Goal: Transaction & Acquisition: Book appointment/travel/reservation

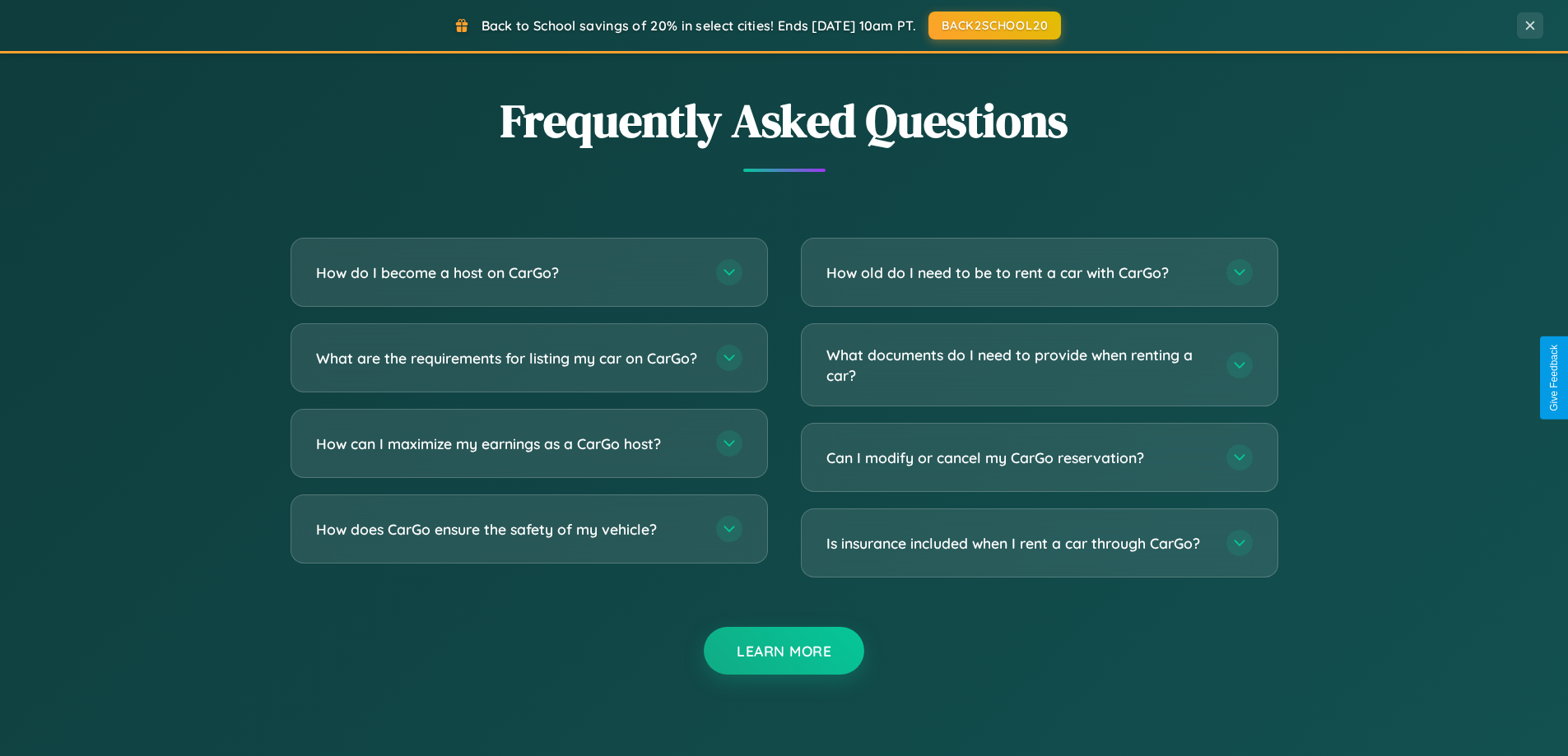
scroll to position [3167, 0]
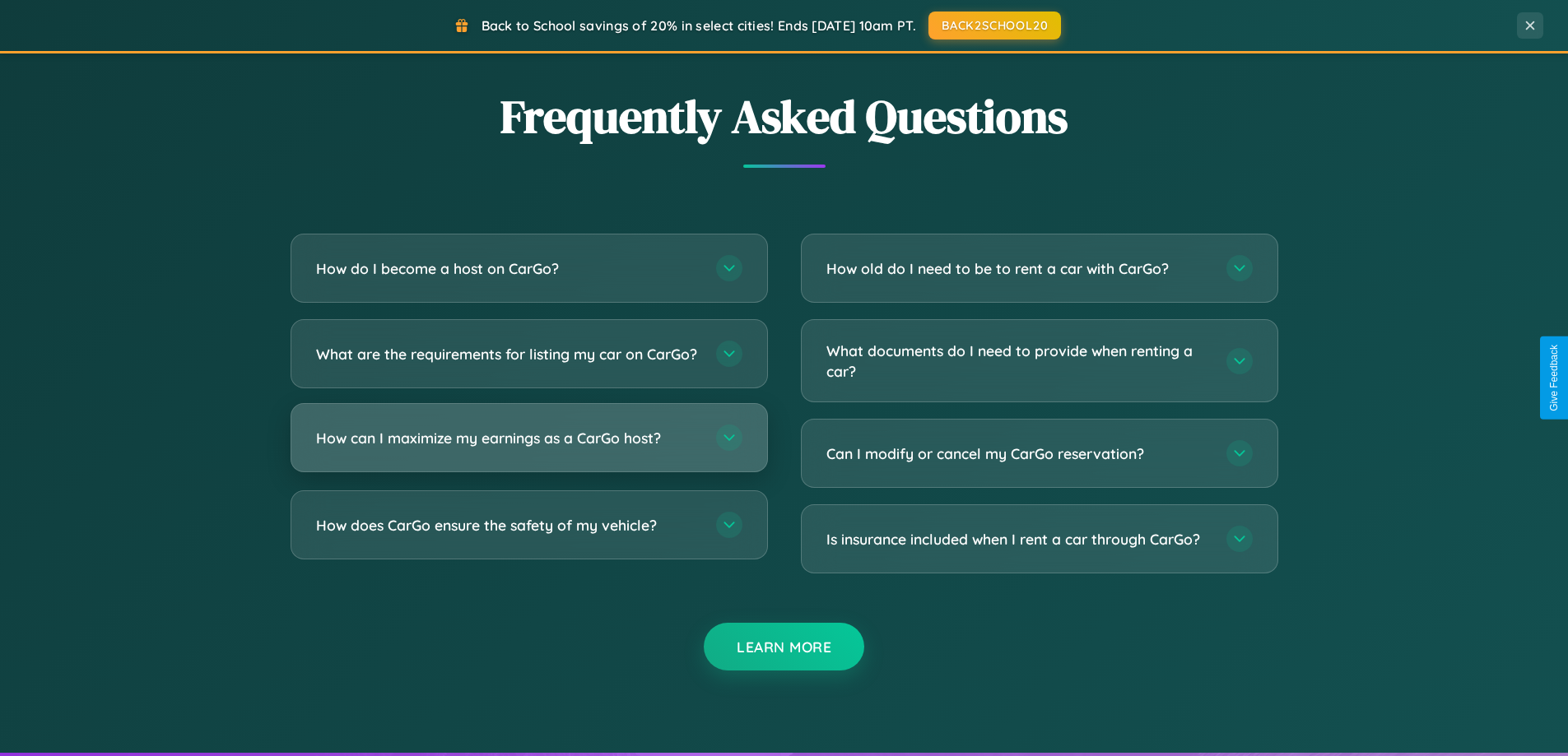
click at [528, 448] on h3 "How can I maximize my earnings as a CarGo host?" at bounding box center [507, 438] width 383 height 21
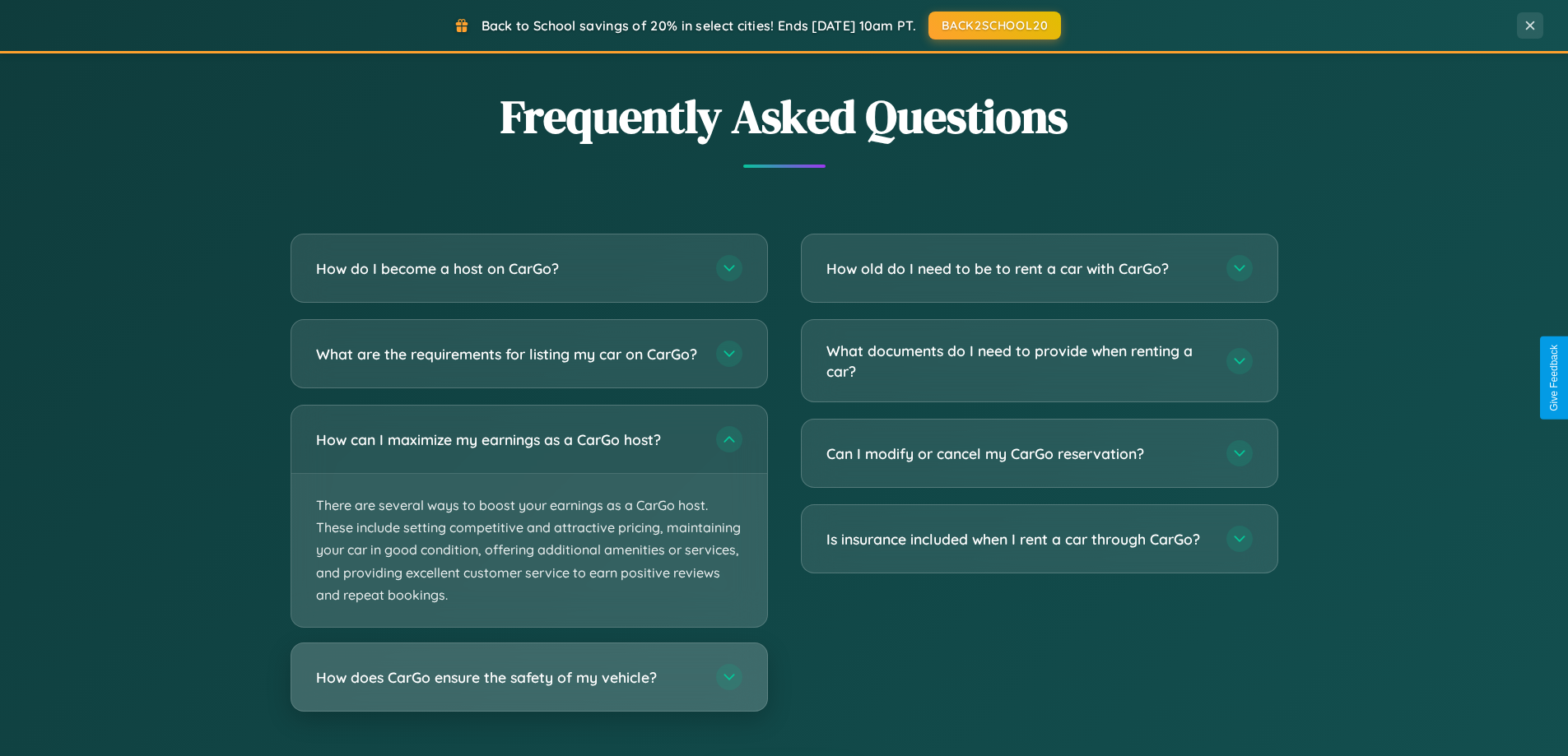
click at [528, 688] on h3 "How does CarGo ensure the safety of my vehicle?" at bounding box center [507, 678] width 383 height 21
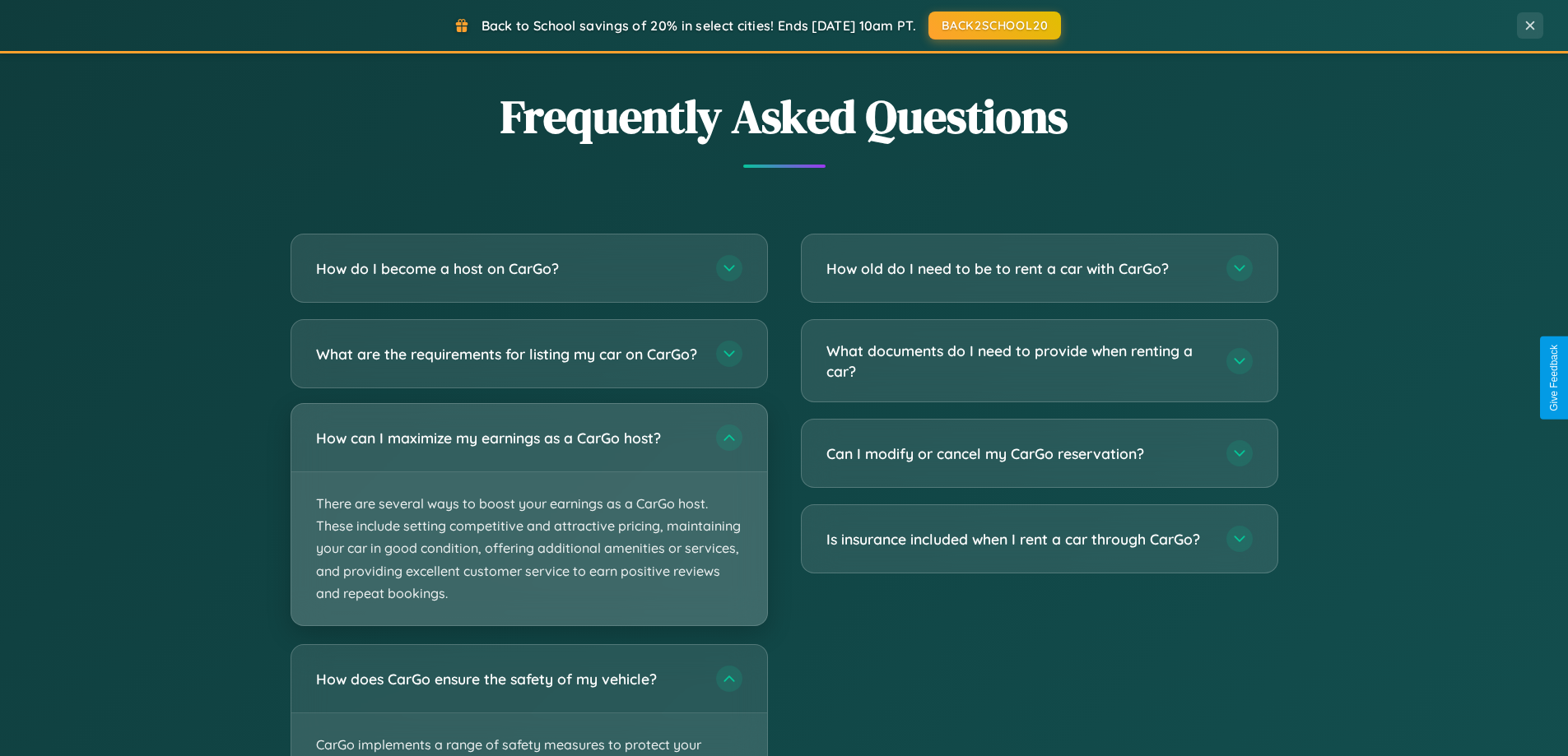
click at [528, 528] on p "There are several ways to boost your earnings as a CarGo host. These include se…" at bounding box center [529, 549] width 476 height 153
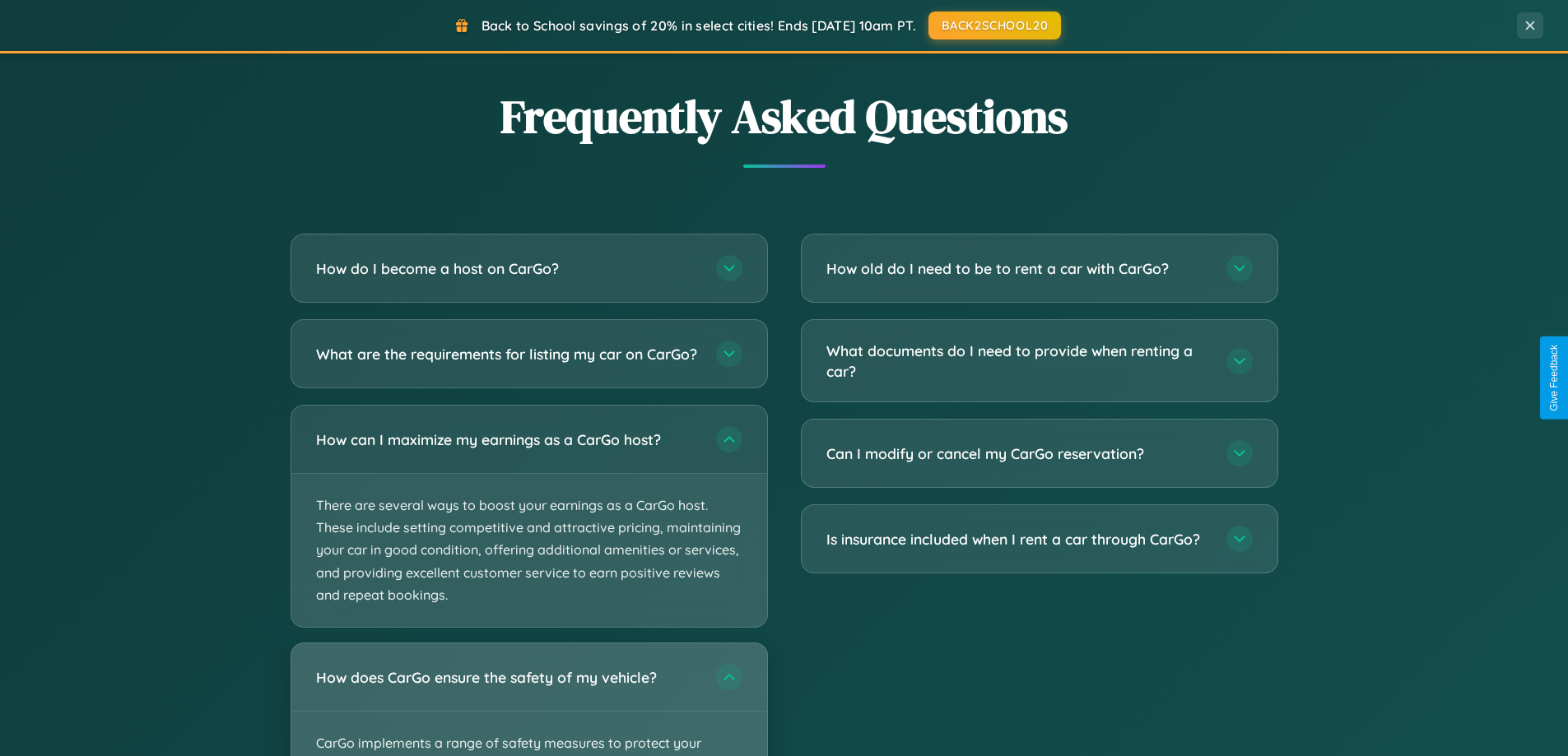
click at [528, 706] on div "How does CarGo ensure the safety of my vehicle?" at bounding box center [529, 677] width 476 height 67
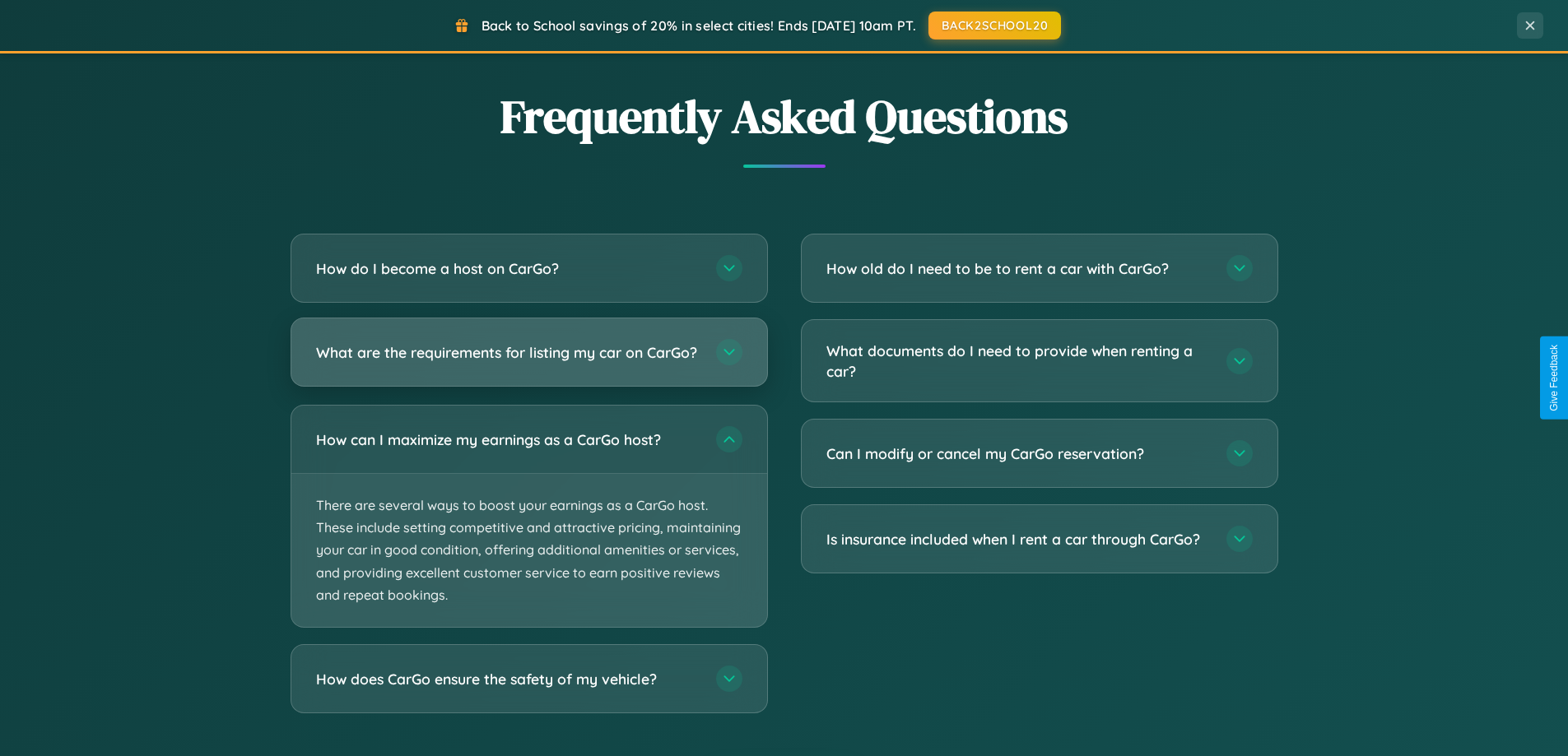
click at [528, 359] on h3 "What are the requirements for listing my car on CarGo?" at bounding box center [507, 353] width 383 height 21
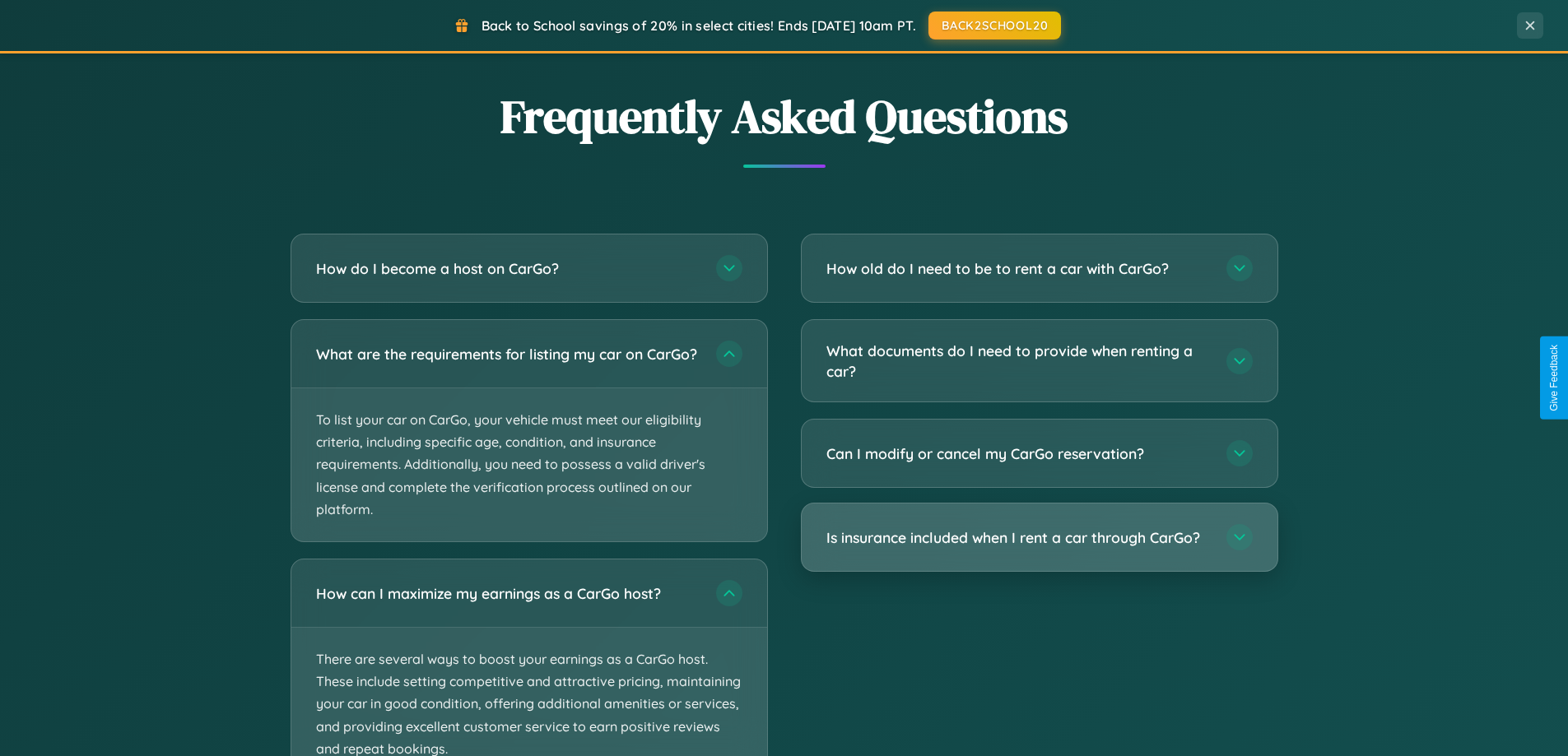
click at [1039, 539] on h3 "Is insurance included when I rent a car through CarGo?" at bounding box center [1018, 537] width 383 height 21
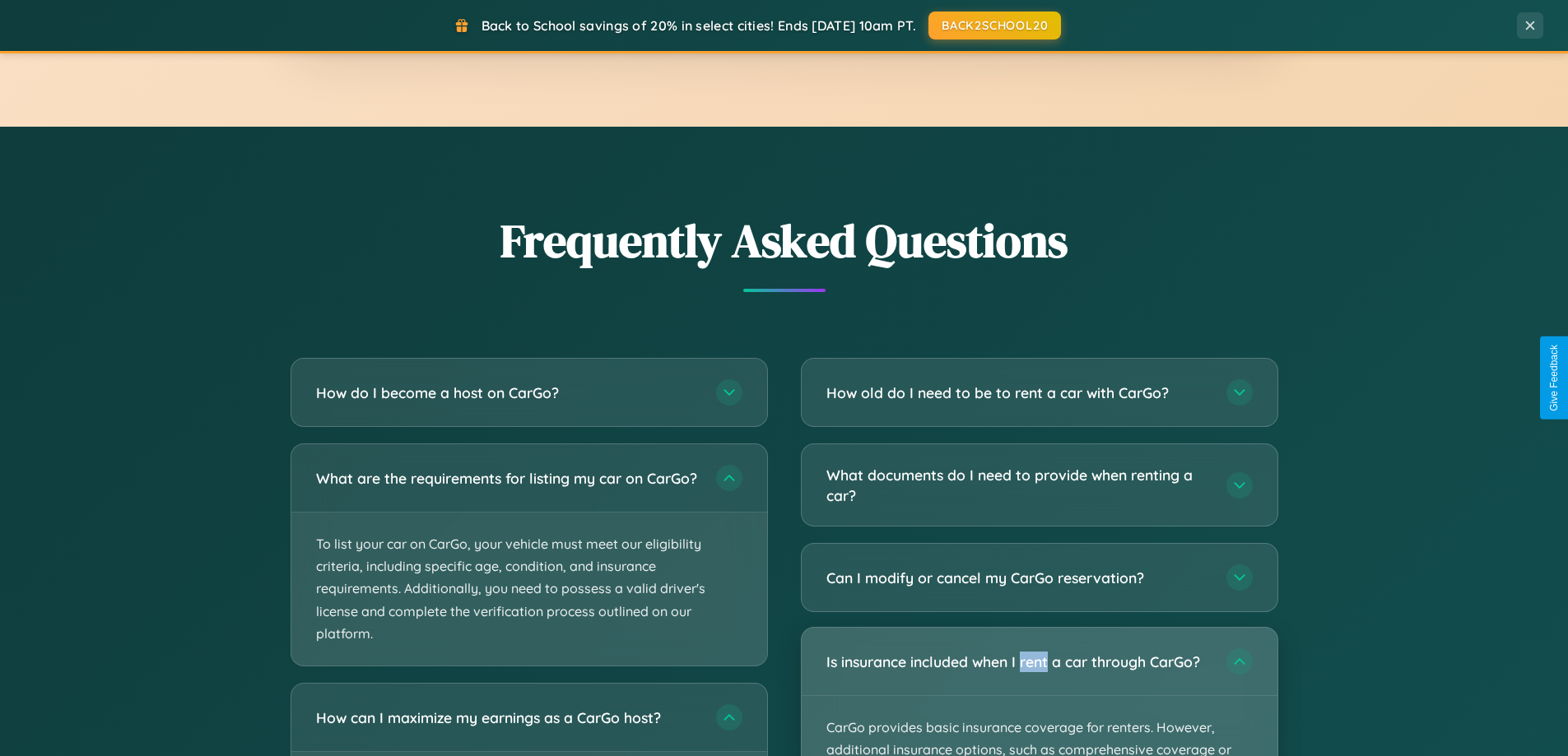
scroll to position [2996, 0]
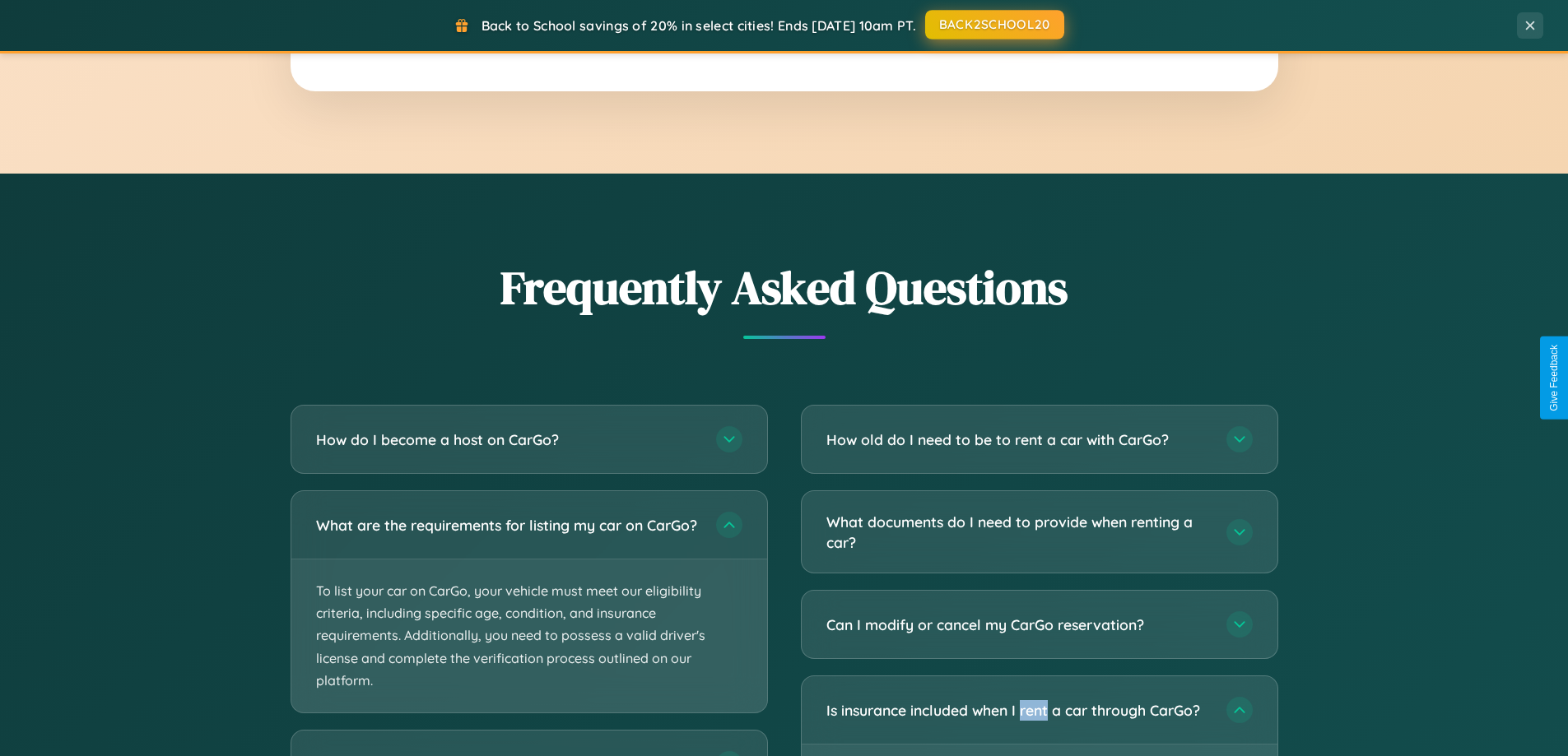
click at [993, 25] on button "BACK2SCHOOL20" at bounding box center [994, 25] width 139 height 30
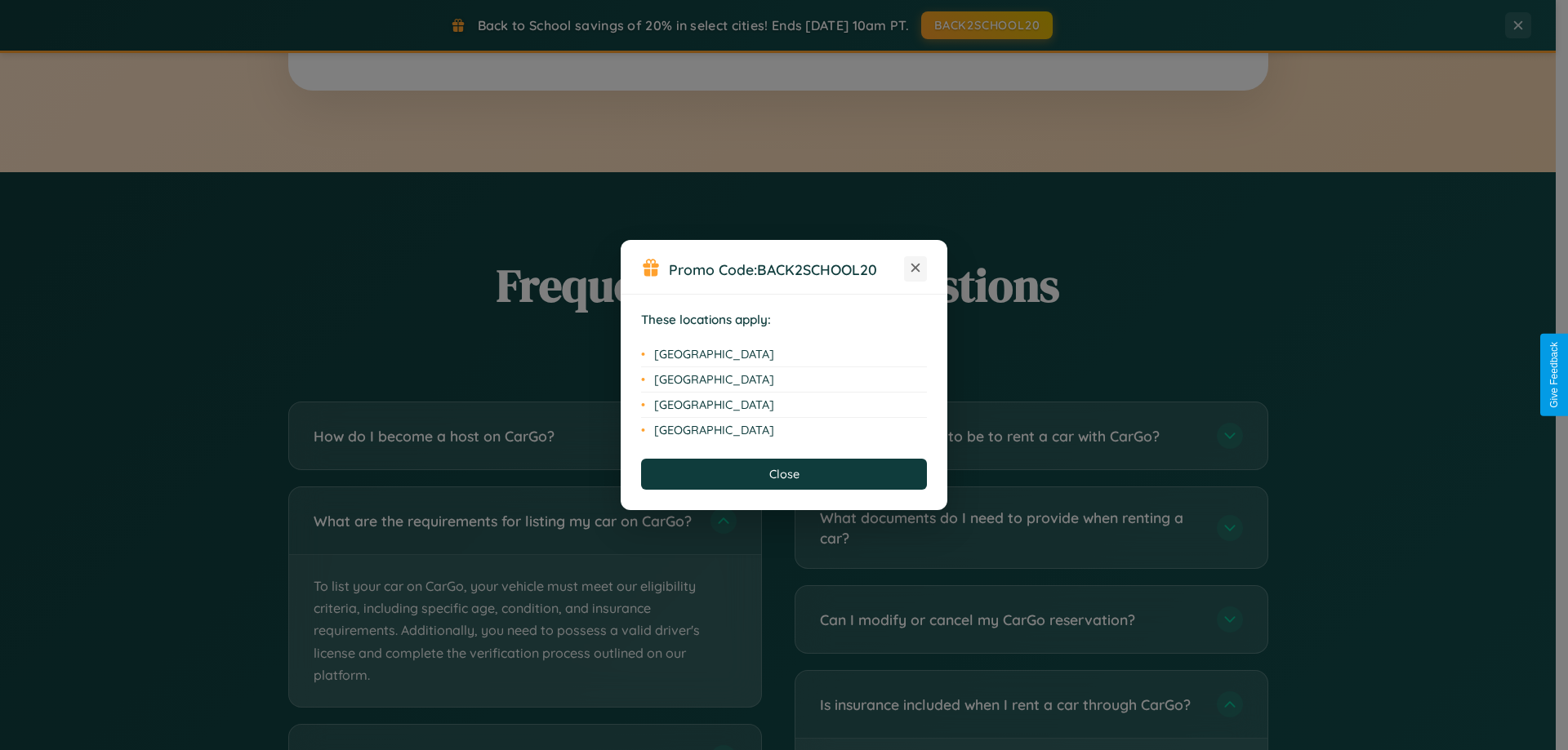
click at [915, 269] on icon at bounding box center [915, 268] width 9 height 9
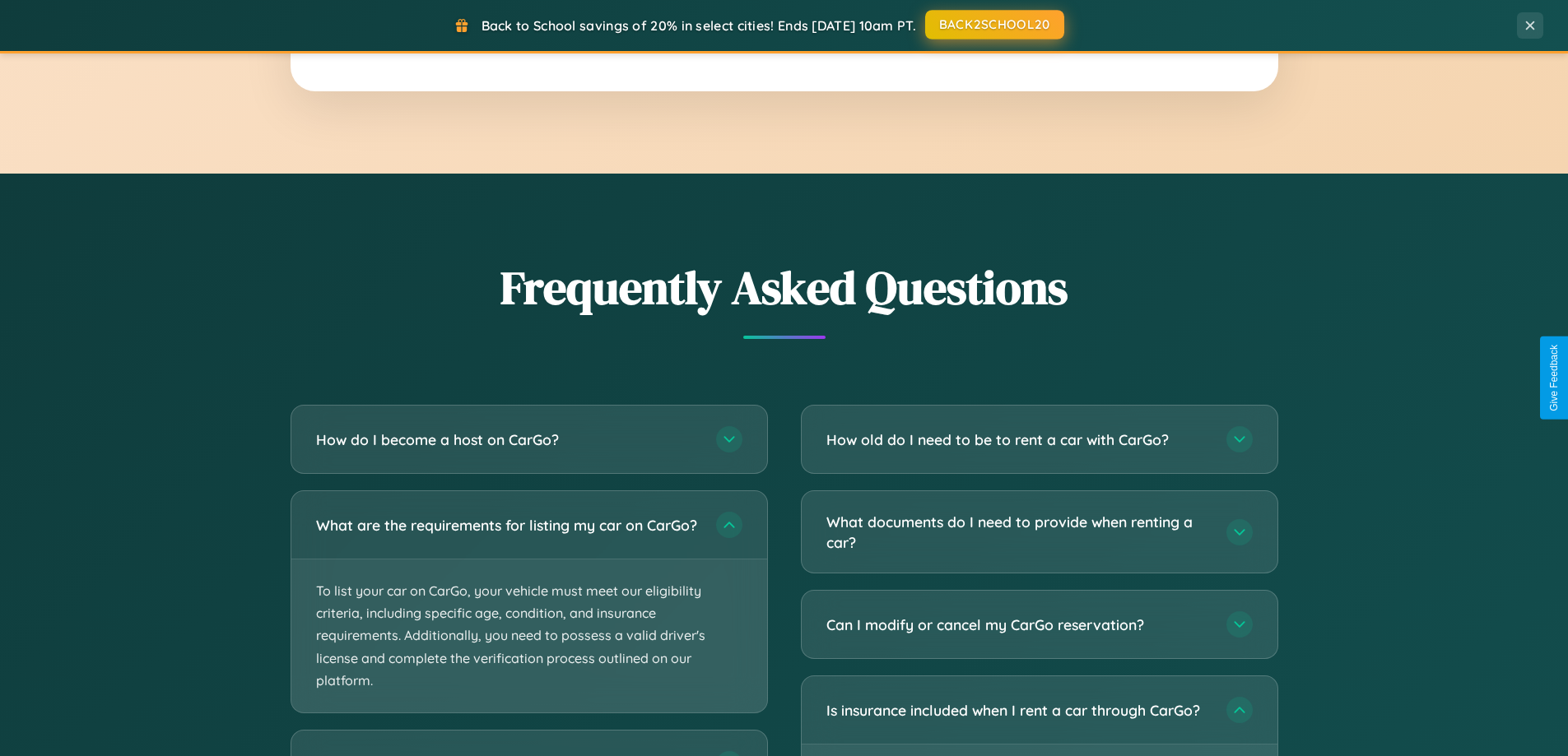
click at [993, 25] on button "BACK2SCHOOL20" at bounding box center [994, 25] width 139 height 30
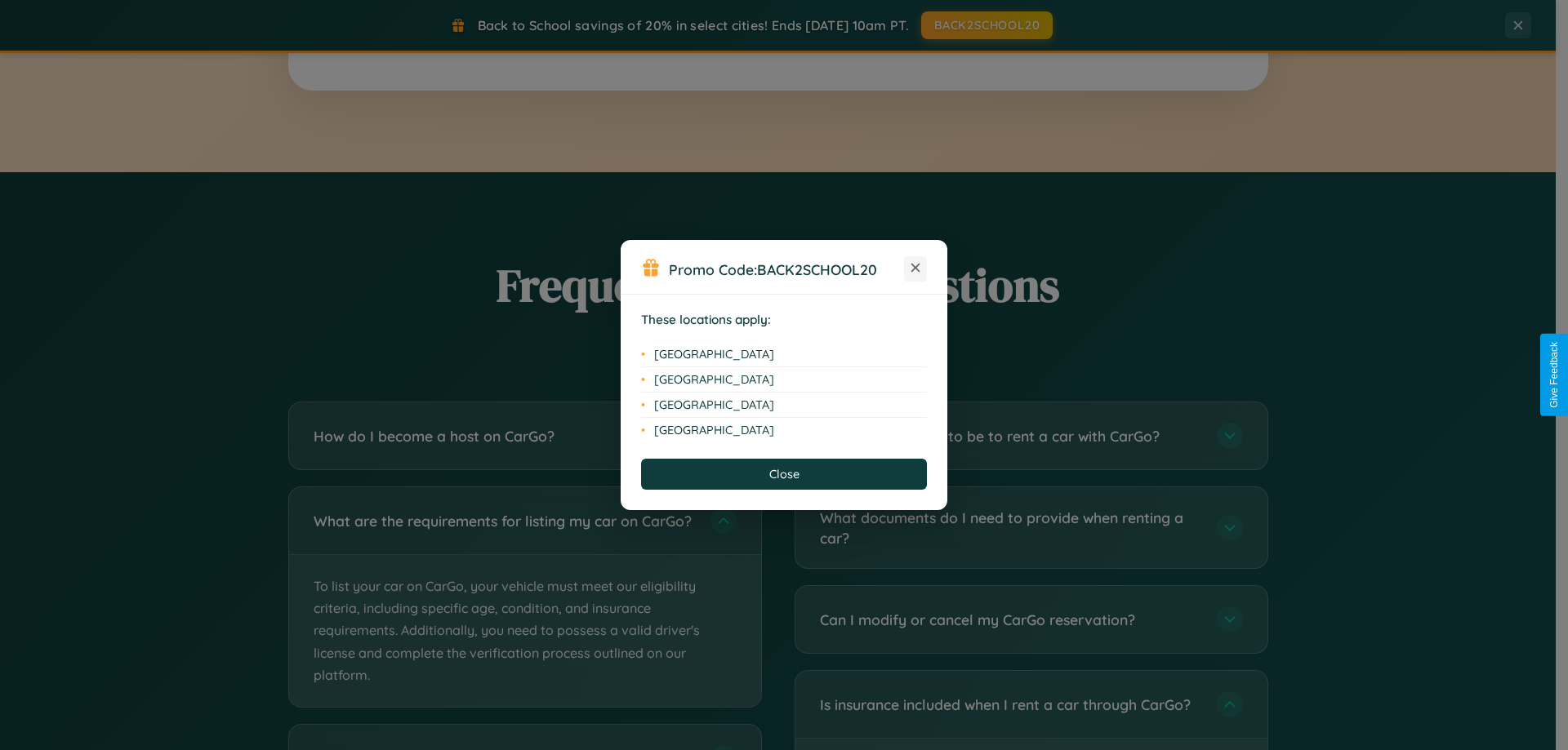
click at [915, 269] on icon at bounding box center [915, 268] width 9 height 9
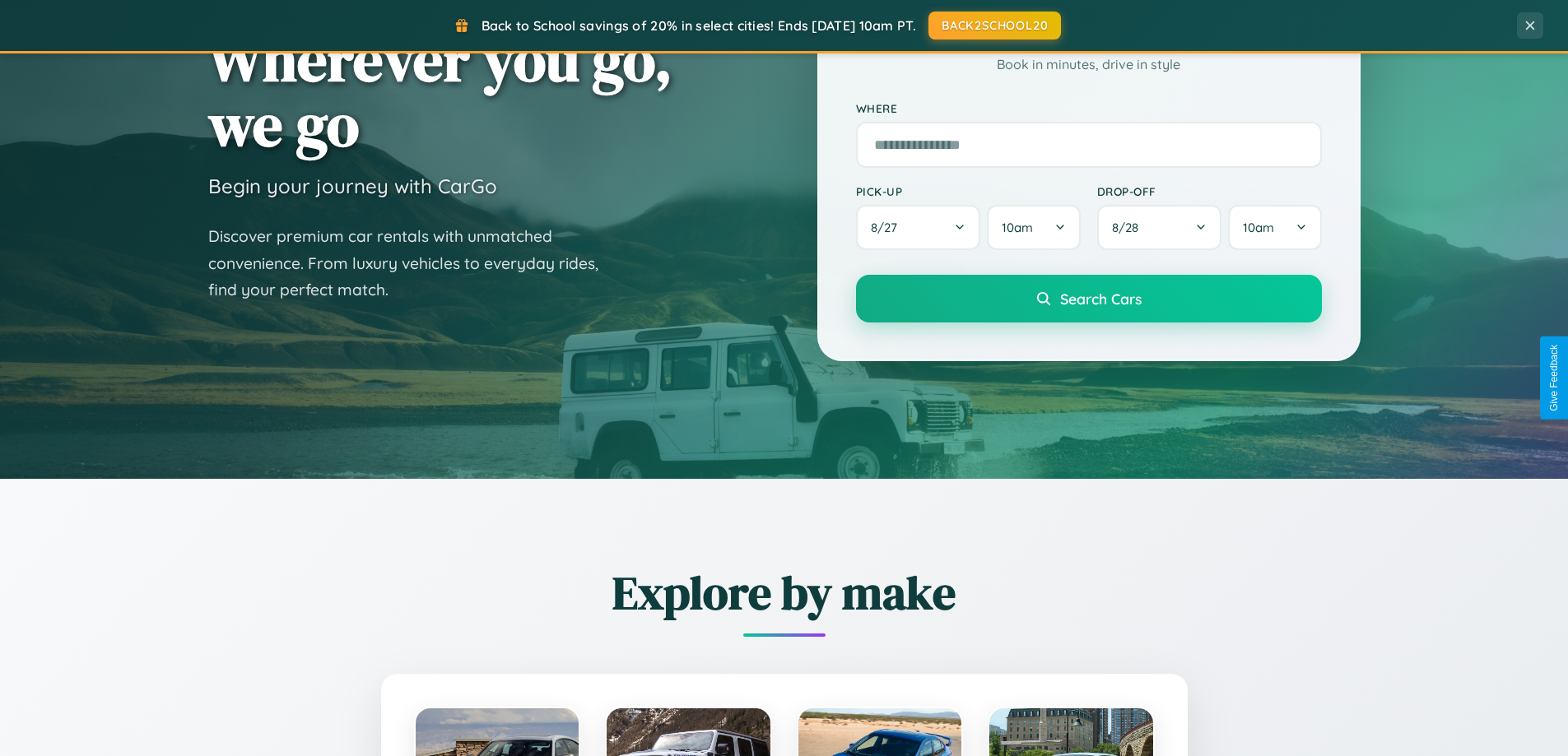
scroll to position [0, 0]
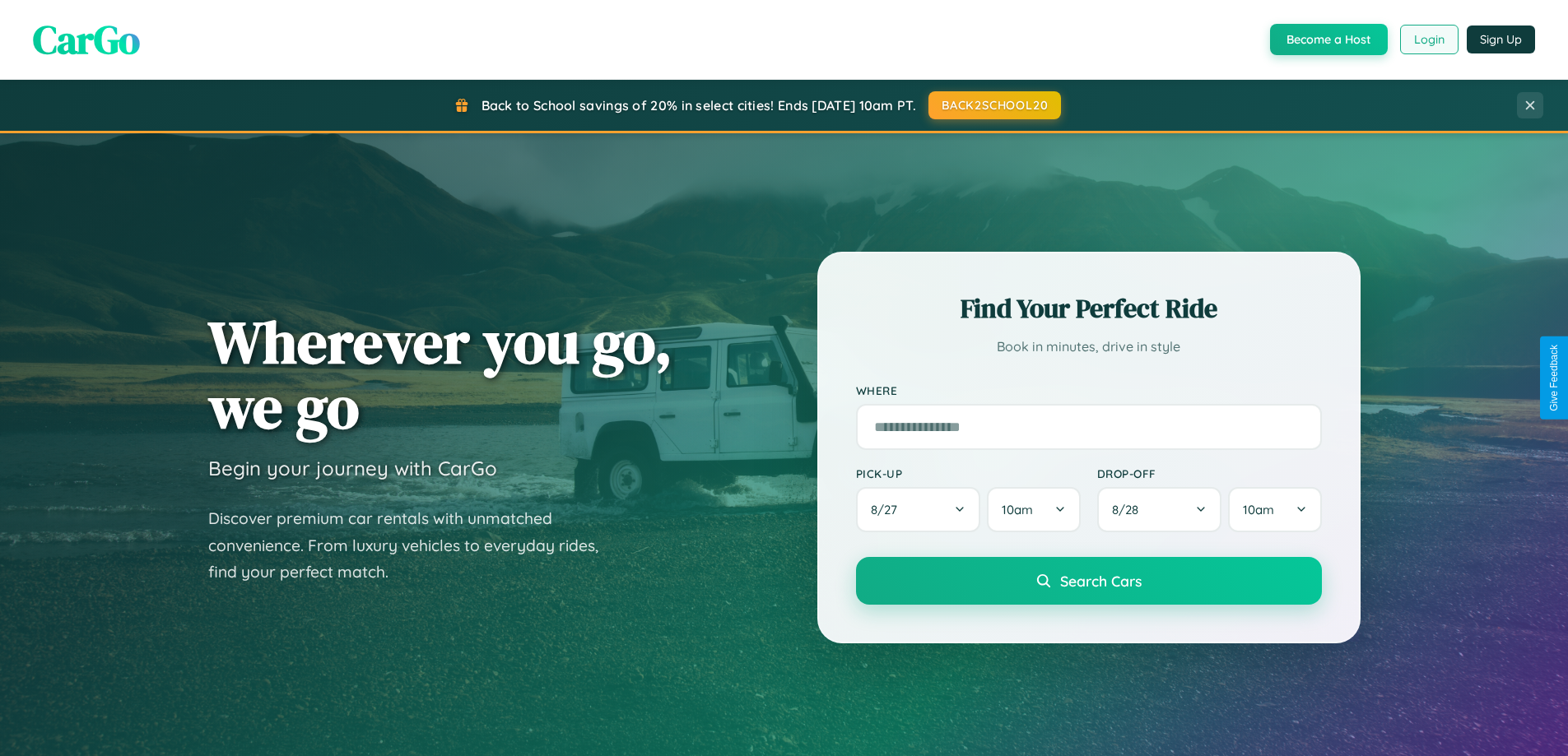
click at [1428, 39] on button "Login" at bounding box center [1429, 40] width 58 height 30
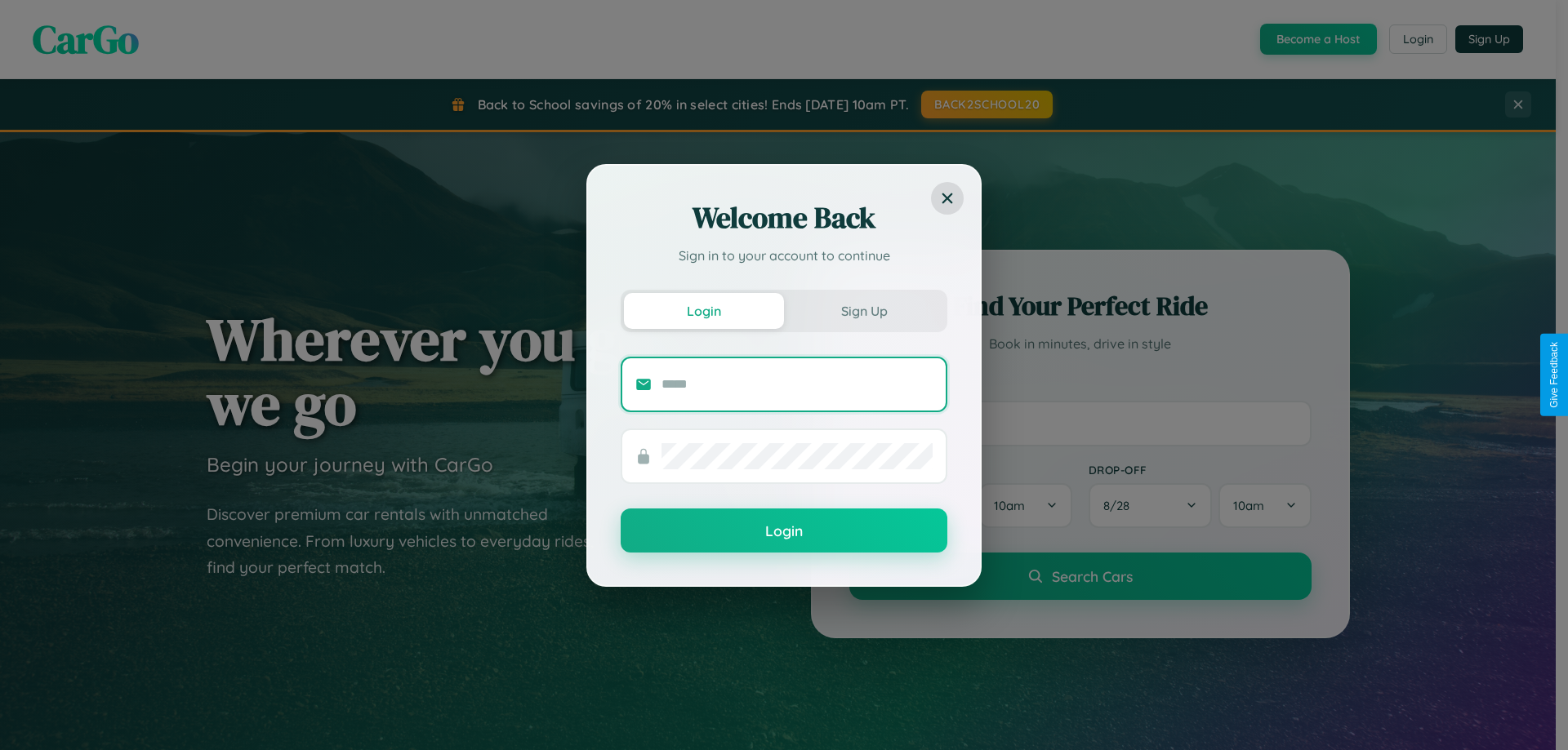
click at [797, 384] on input "text" at bounding box center [797, 384] width 272 height 26
type input "**********"
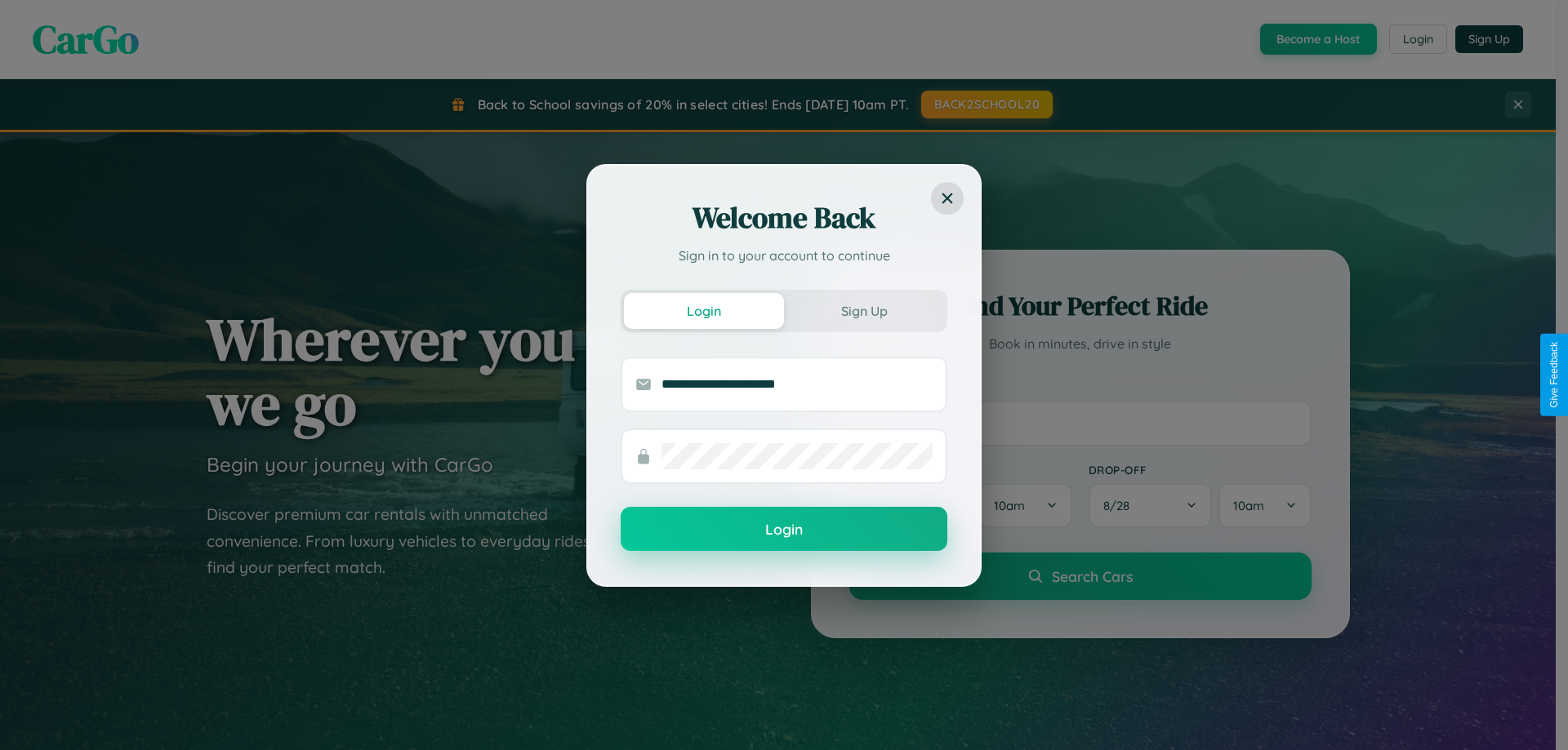
click at [784, 530] on button "Login" at bounding box center [784, 529] width 327 height 44
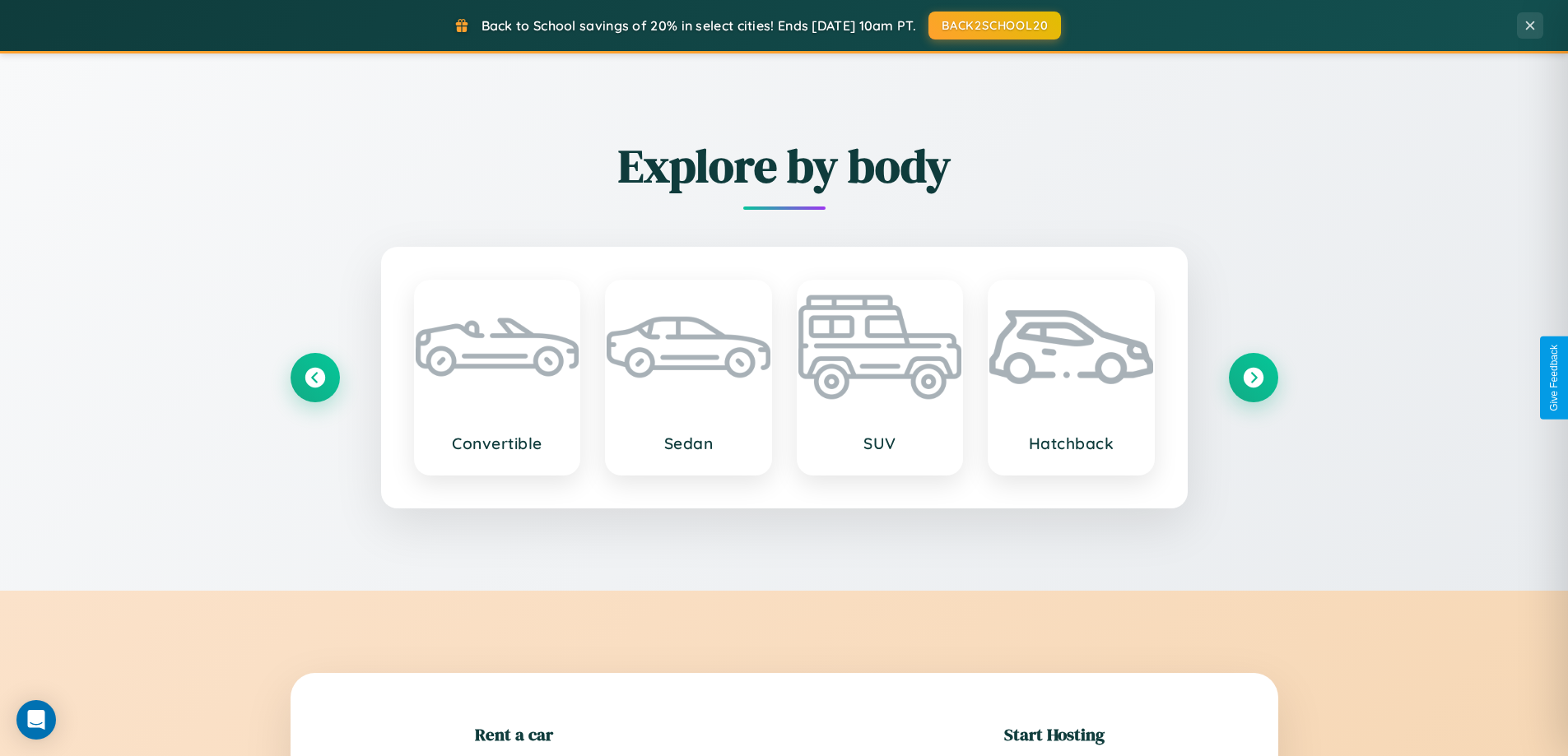
scroll to position [355, 0]
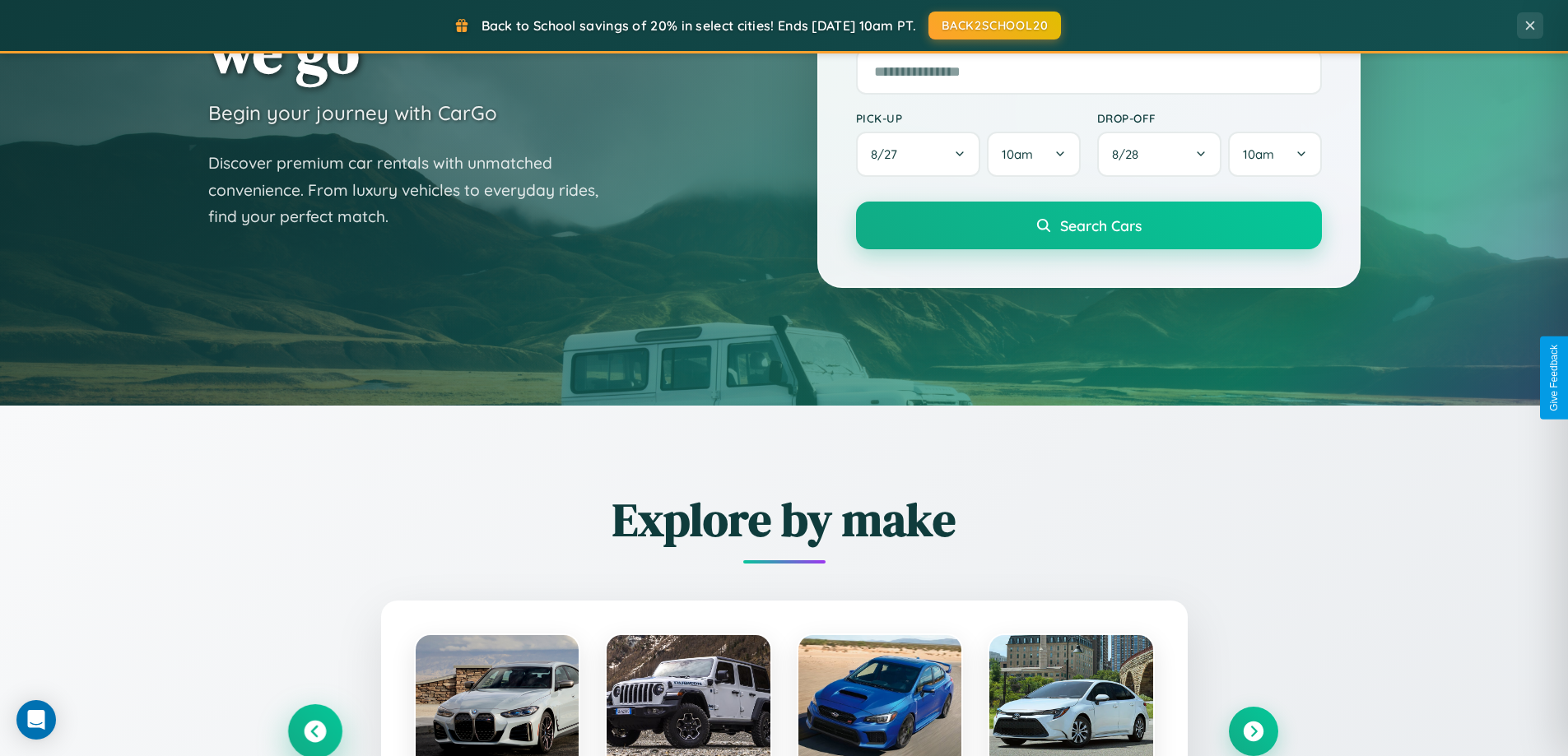
click at [314, 732] on icon at bounding box center [314, 732] width 22 height 22
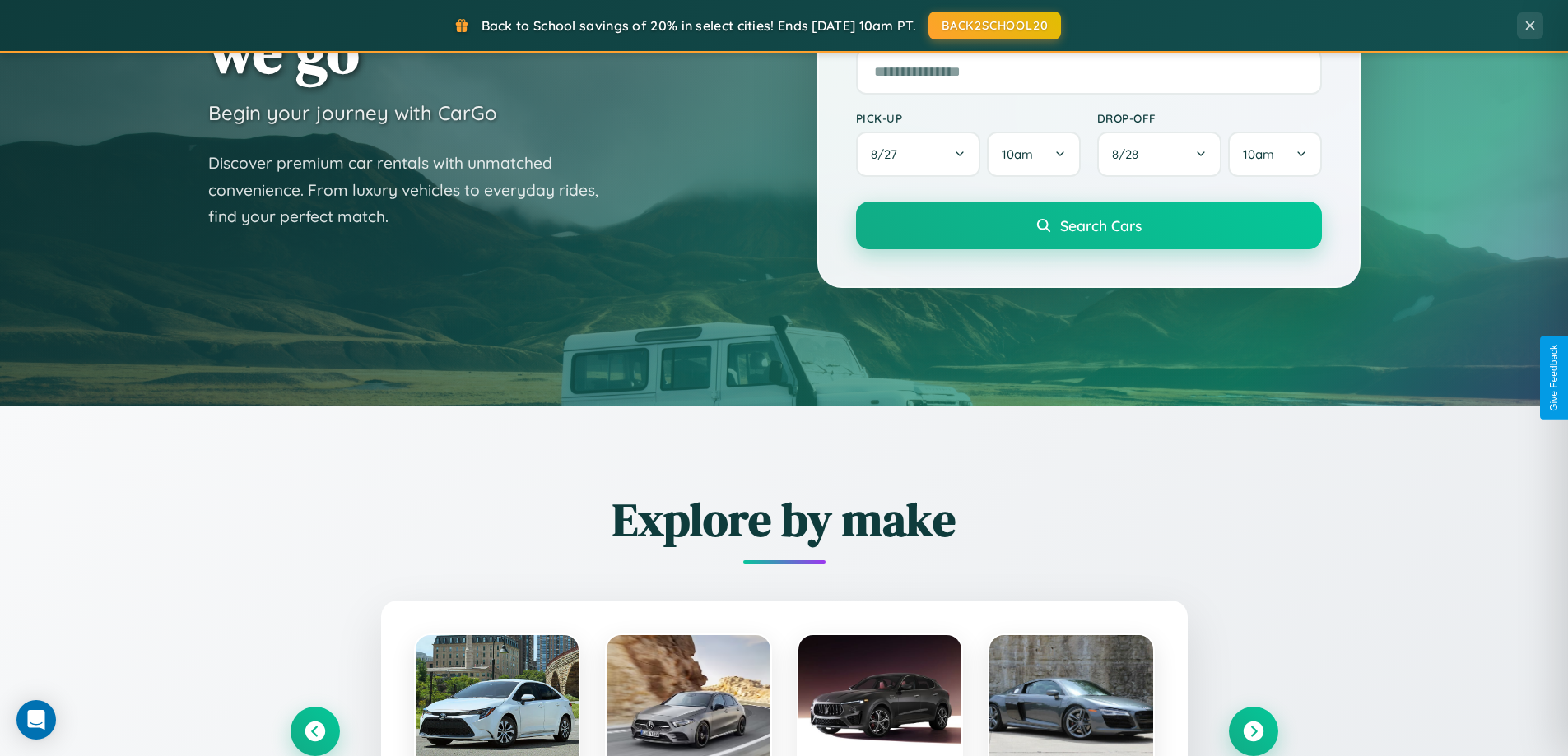
scroll to position [1648, 0]
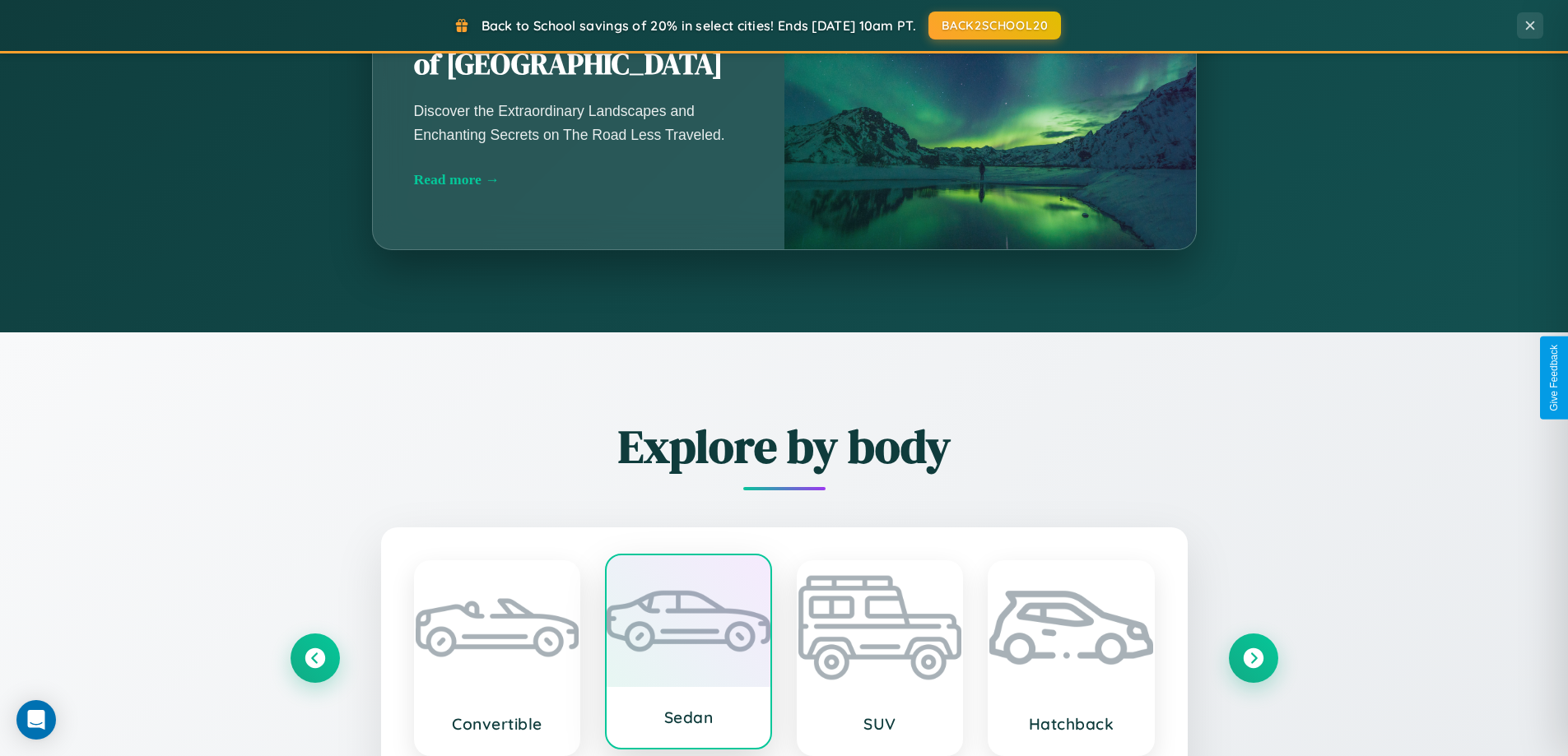
click at [688, 658] on div at bounding box center [688, 621] width 164 height 131
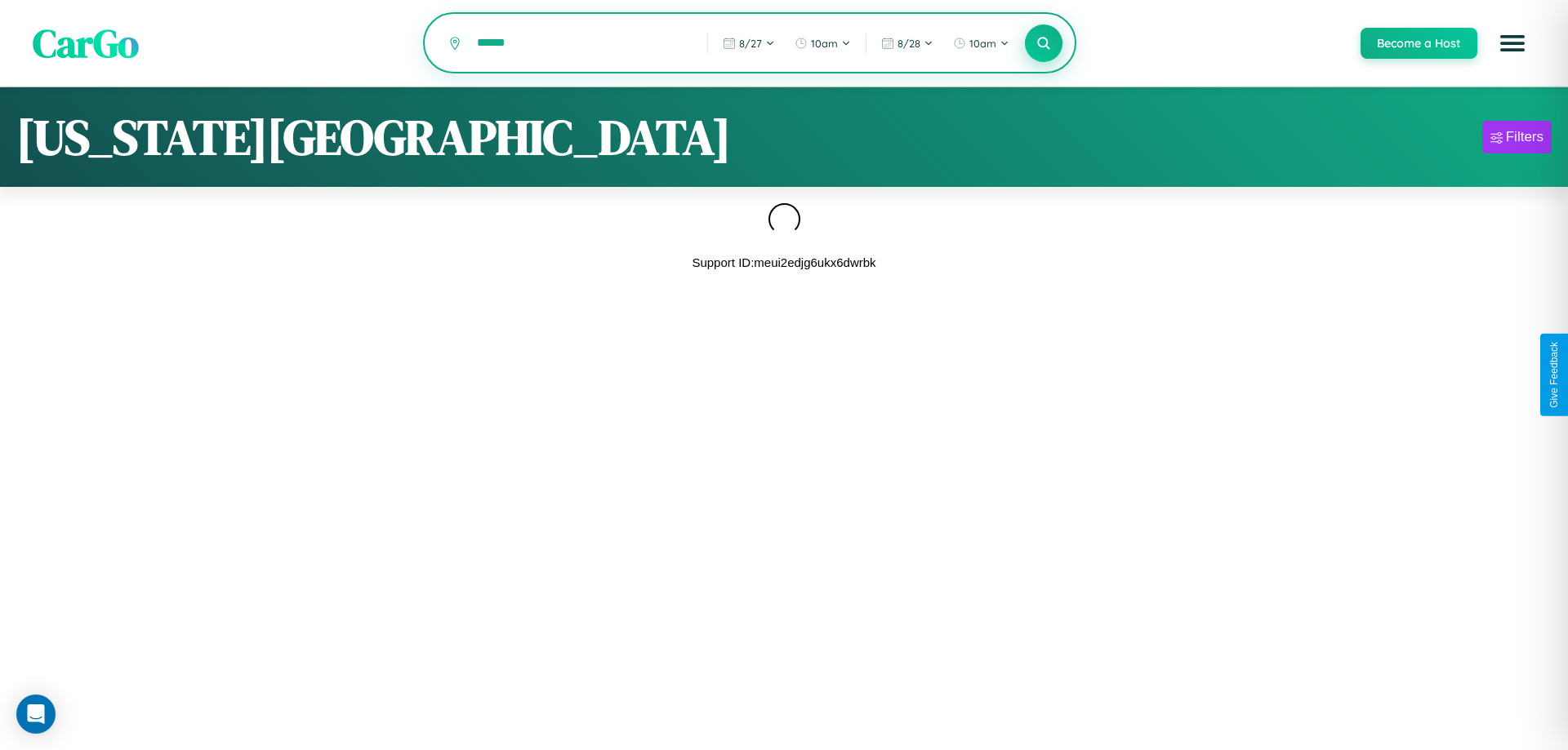
type input "******"
click at [1043, 44] on icon at bounding box center [1043, 43] width 16 height 16
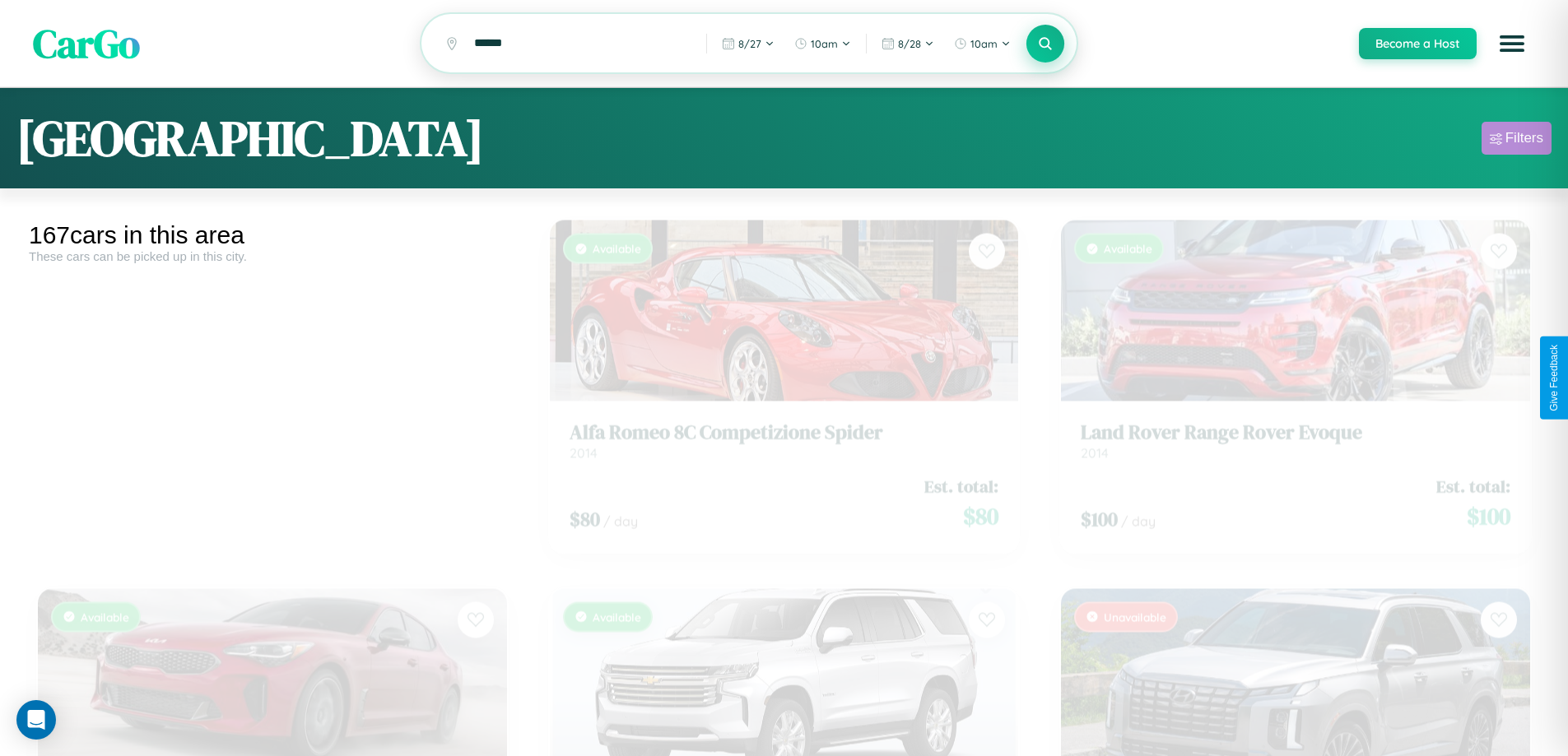
click at [1516, 141] on div "Filters" at bounding box center [1525, 138] width 38 height 17
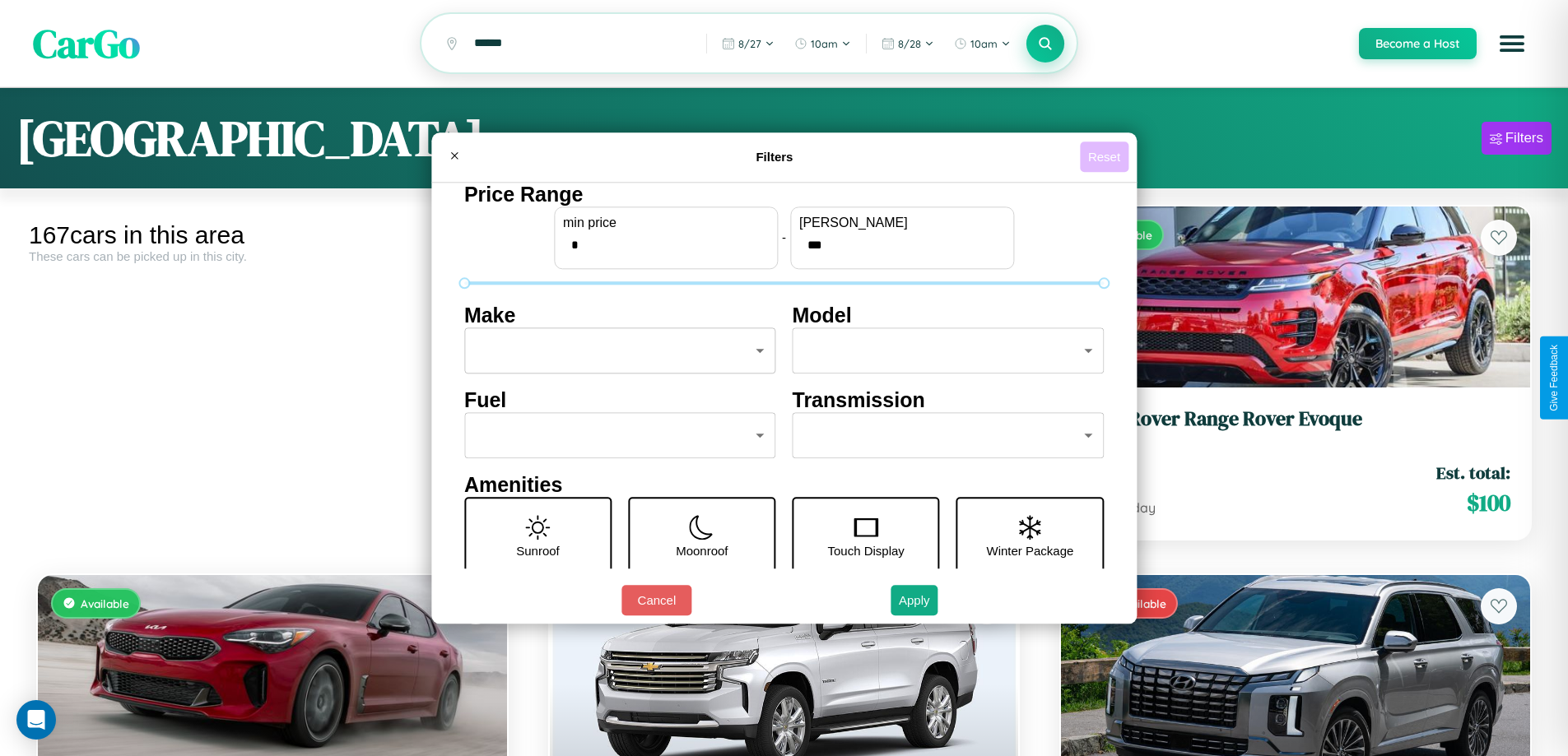
click at [1106, 156] on button "Reset" at bounding box center [1104, 156] width 48 height 31
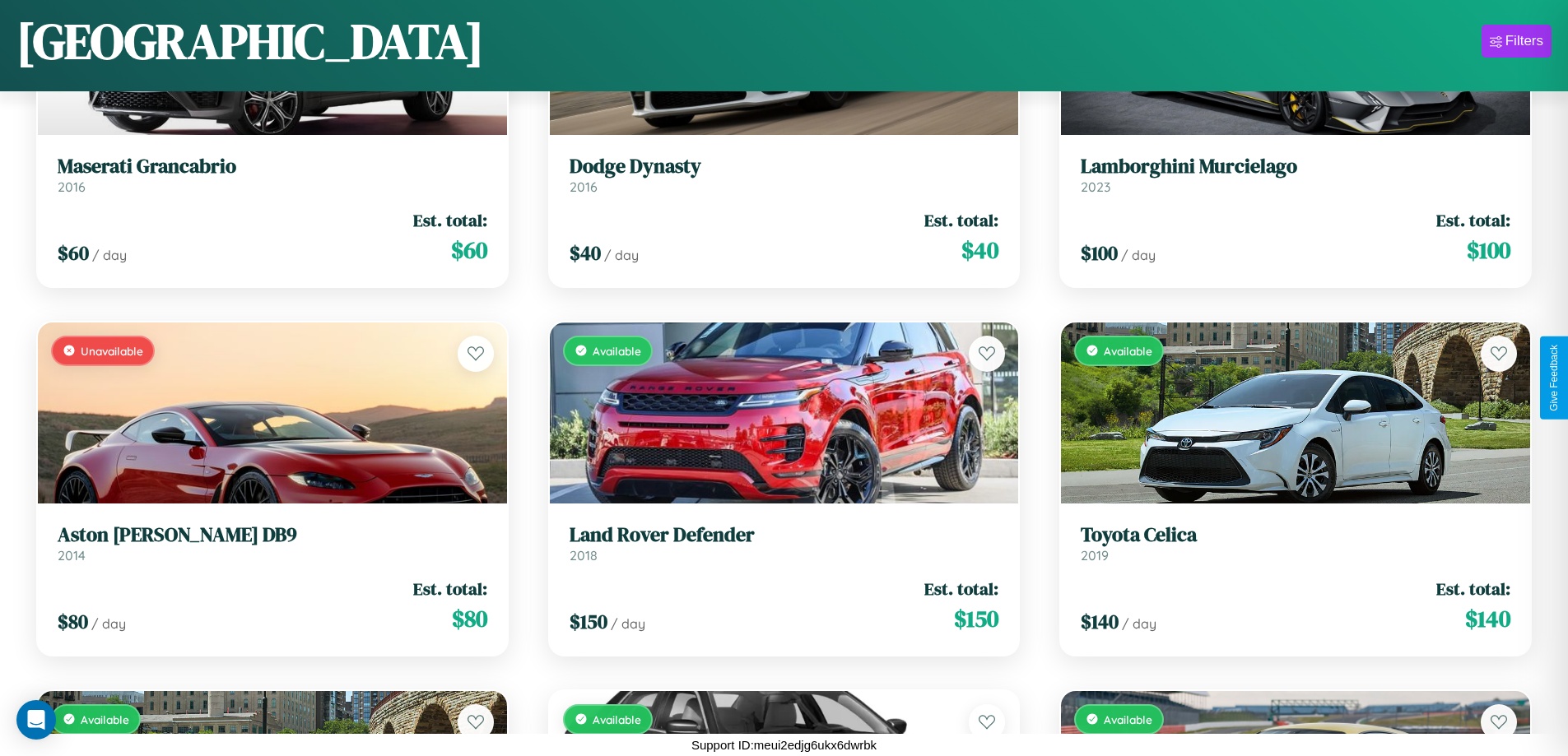
scroll to position [6128, 0]
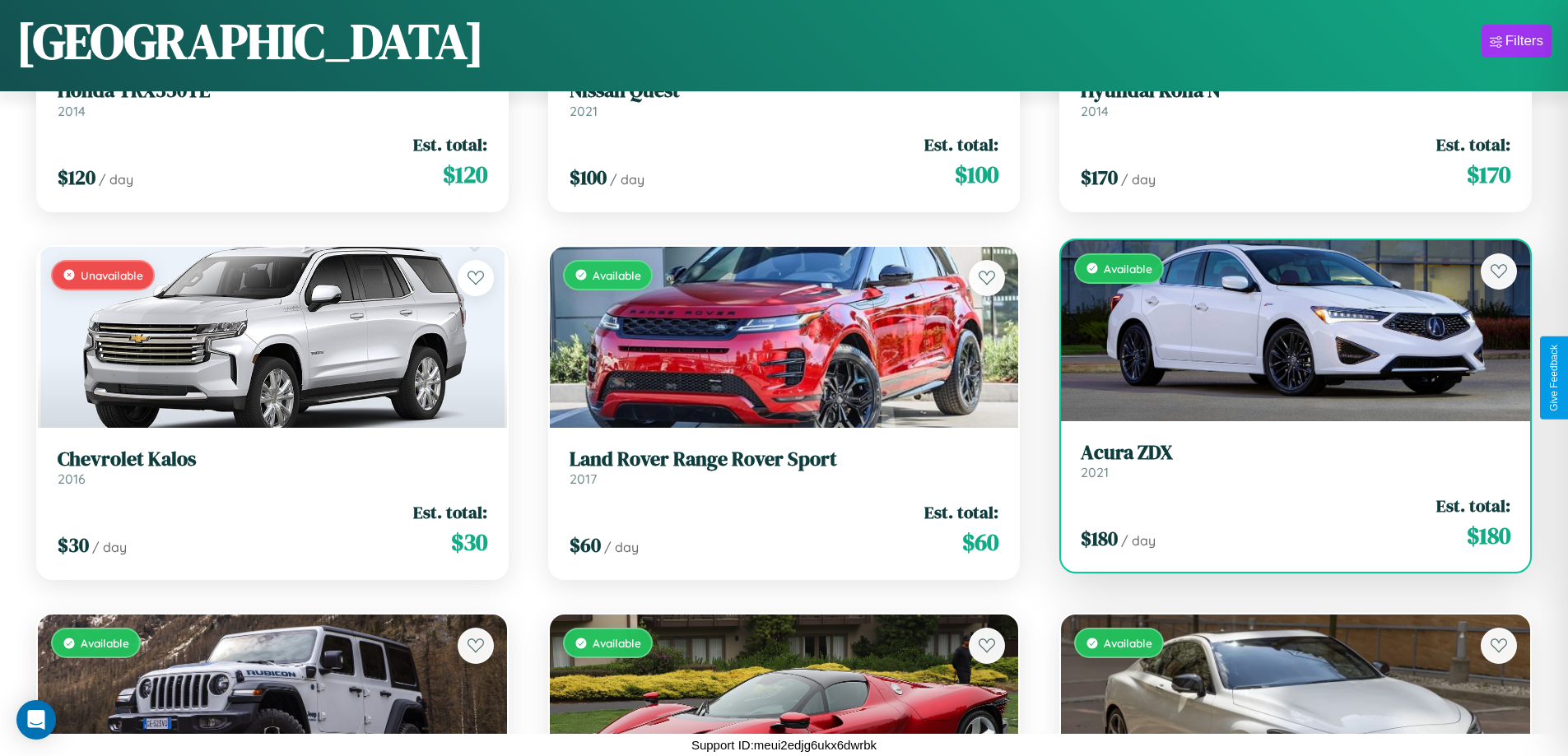
click at [1285, 463] on h3 "Acura ZDX" at bounding box center [1295, 452] width 430 height 24
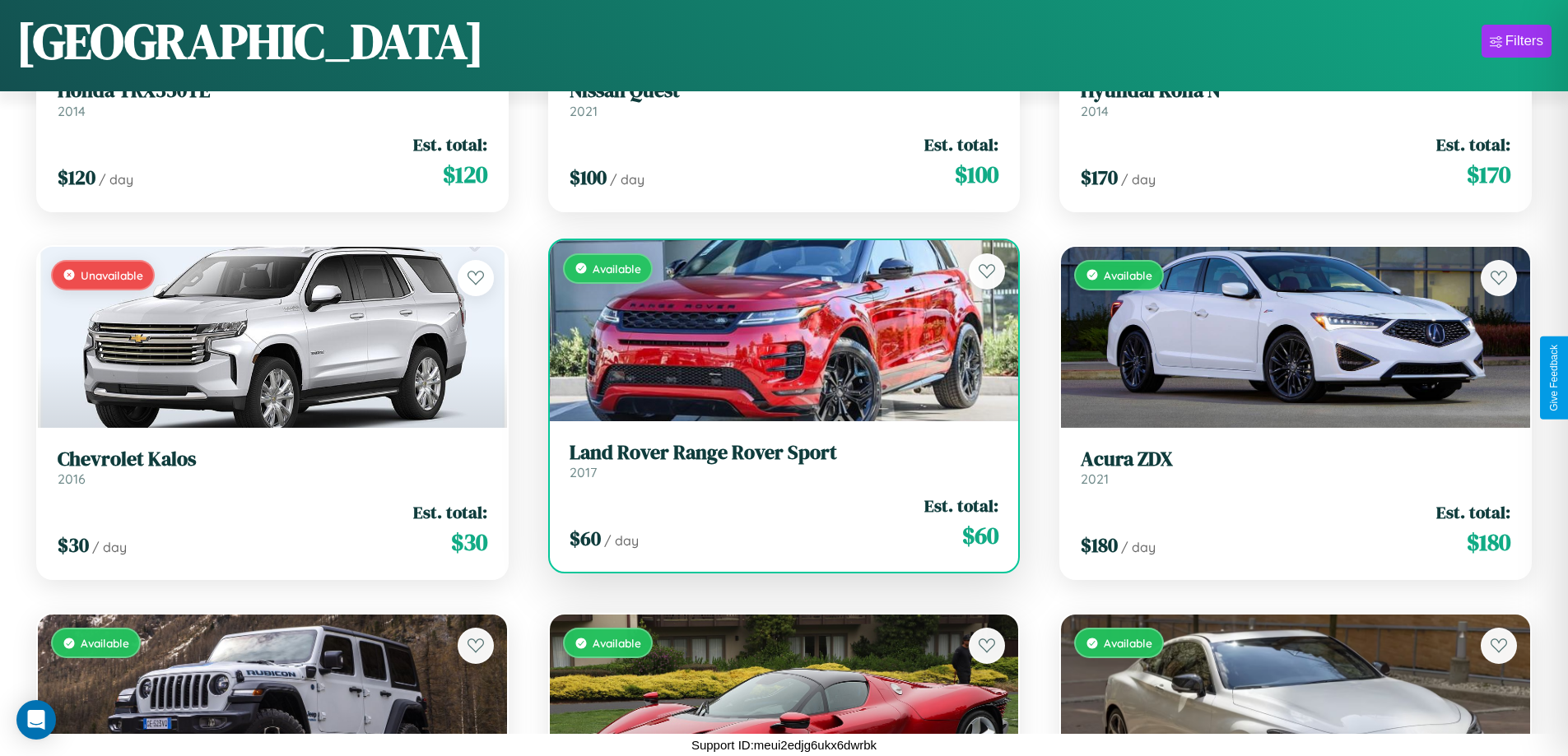
scroll to position [11656, 0]
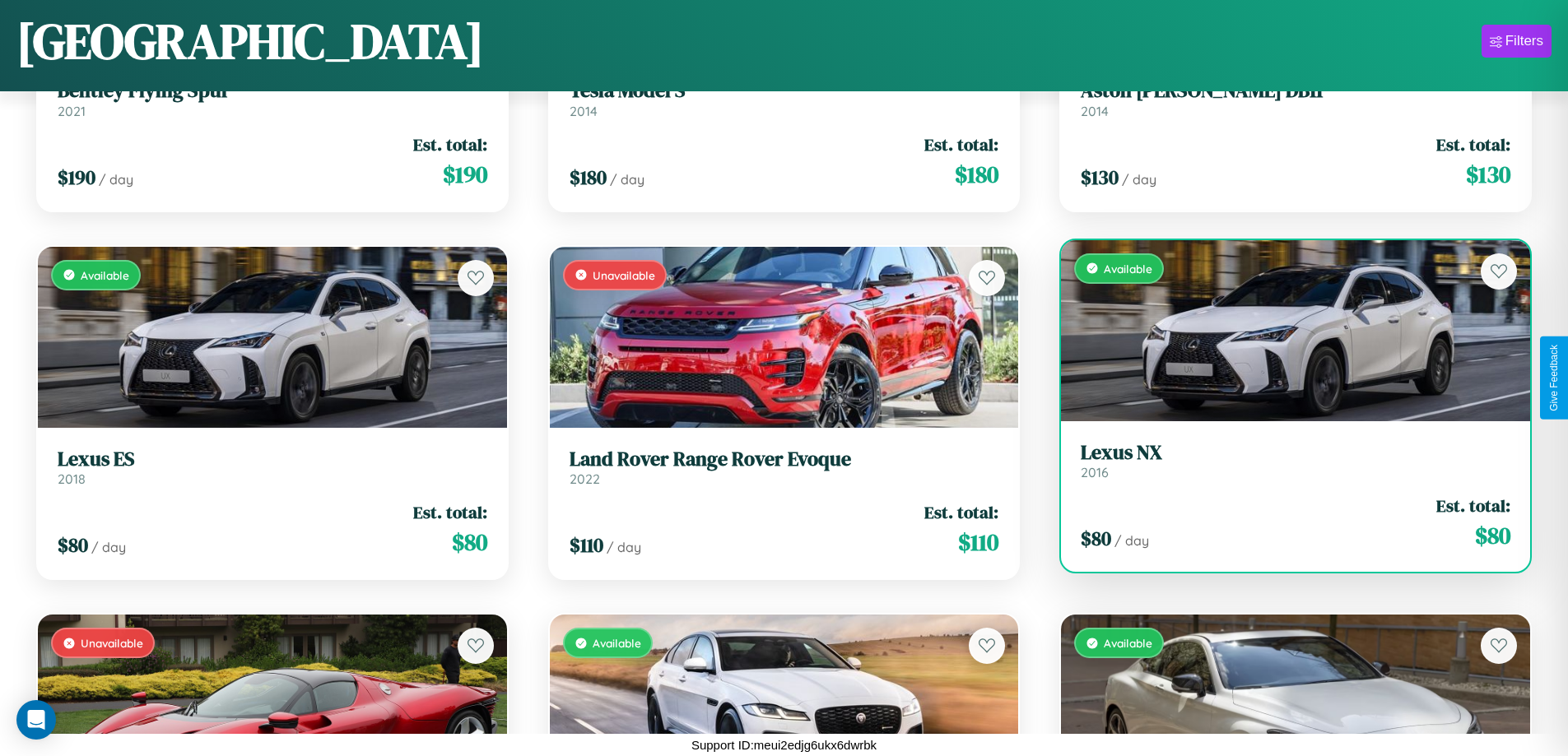
click at [1285, 465] on link "Lexus NX 2016" at bounding box center [1295, 461] width 430 height 40
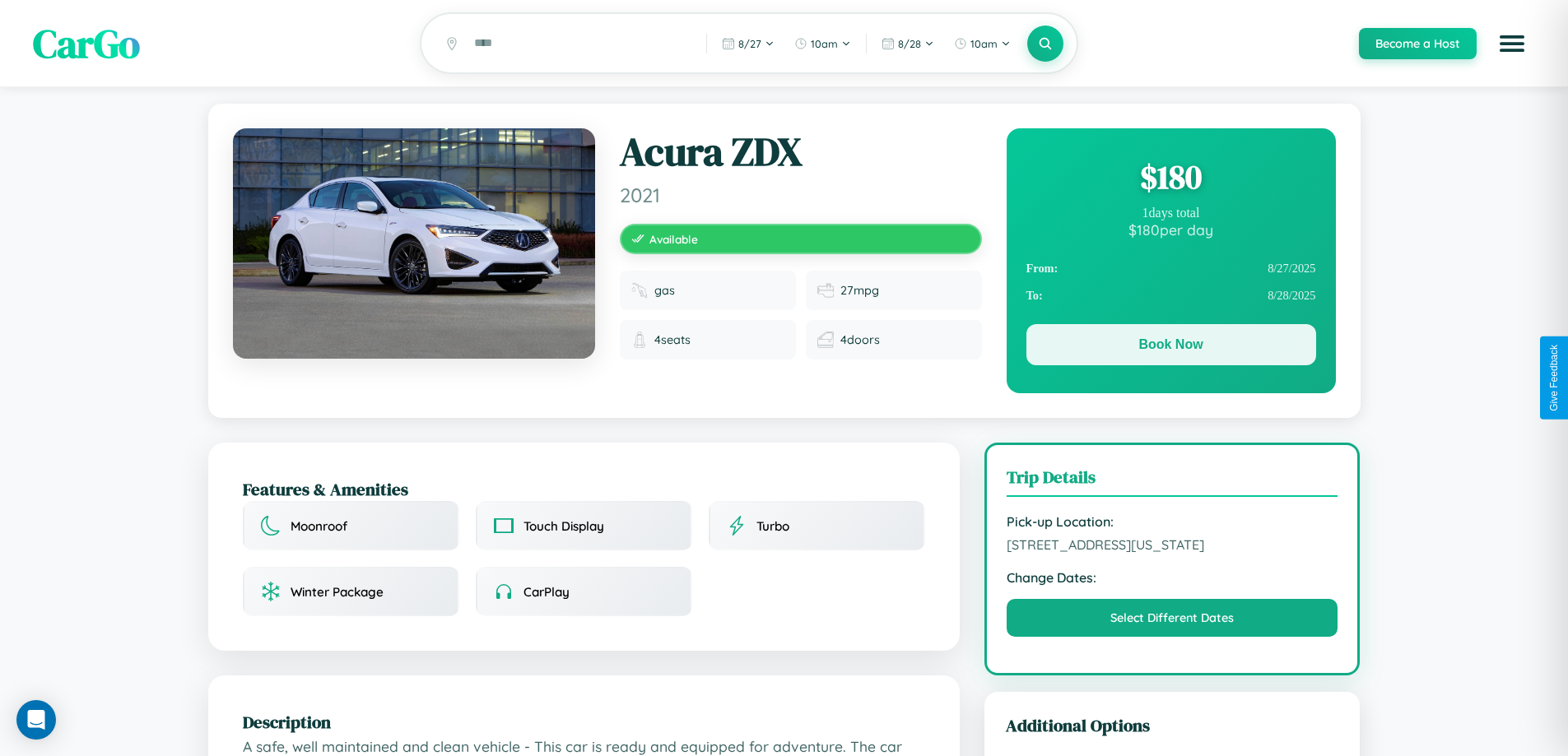
click at [1170, 348] on button "Book Now" at bounding box center [1171, 344] width 289 height 41
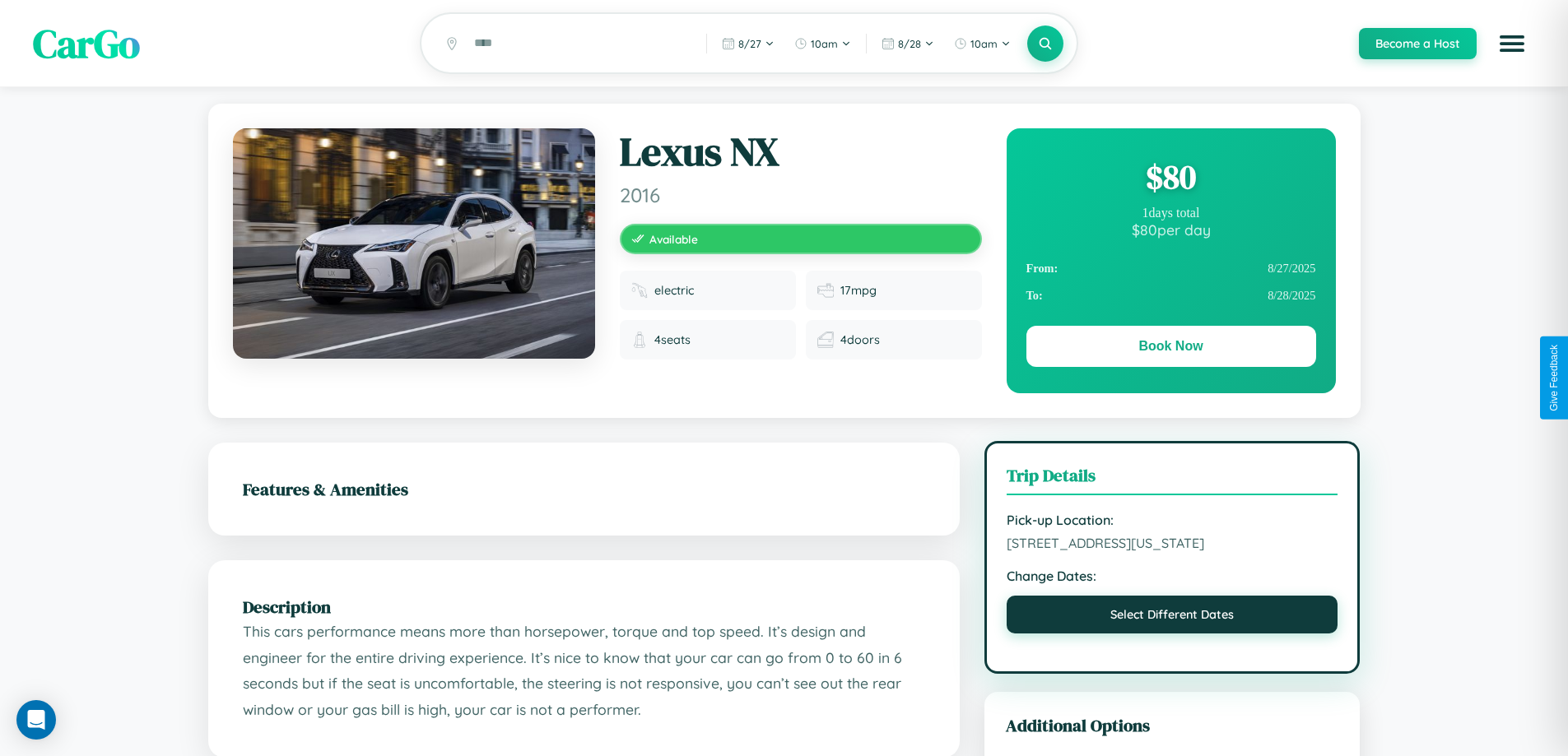
click at [1172, 620] on button "Select Different Dates" at bounding box center [1172, 615] width 332 height 38
select select "*"
select select "****"
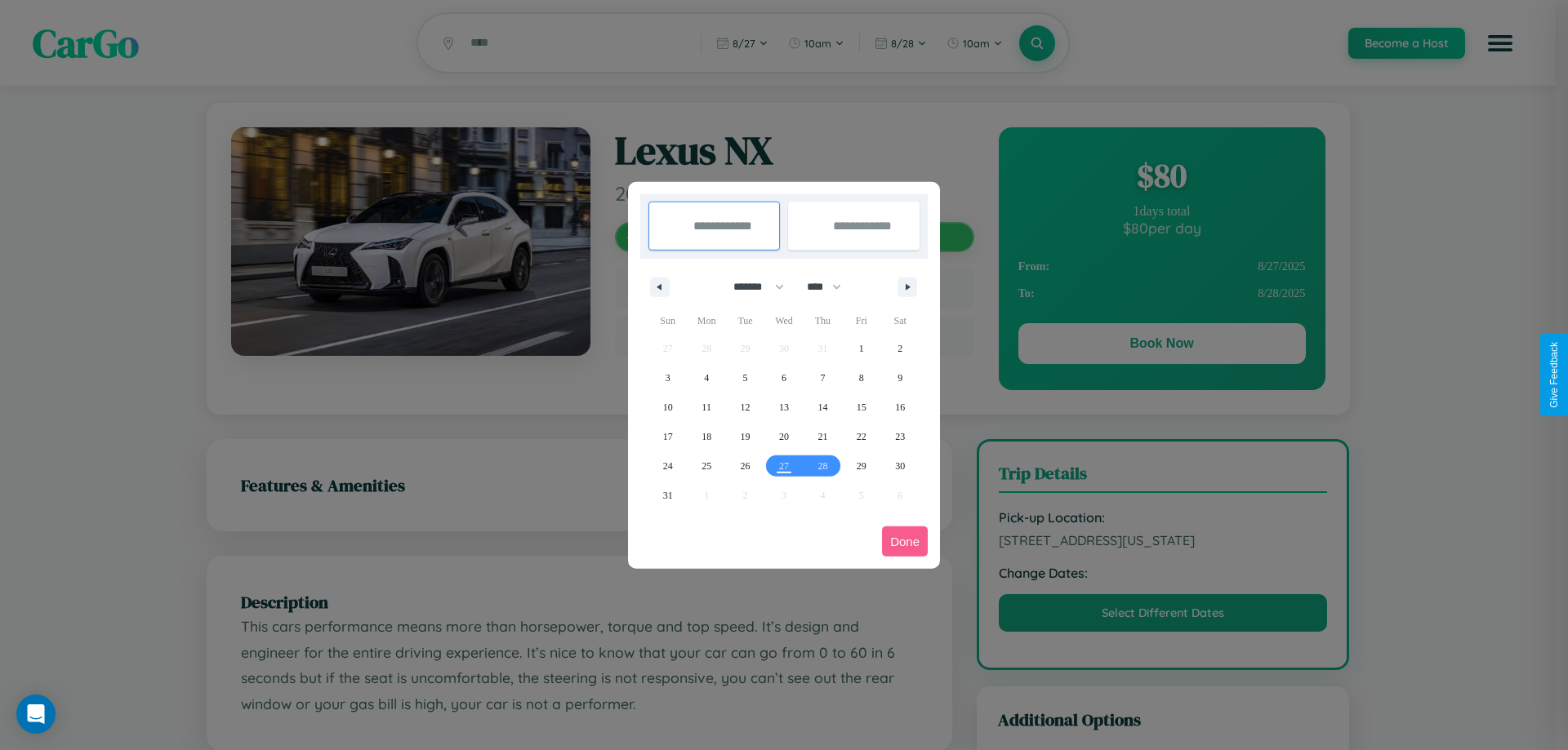
click at [751, 286] on select "******* ******** ***** ***** *** **** **** ****** ********* ******* ******** **…" at bounding box center [756, 287] width 69 height 27
select select "*"
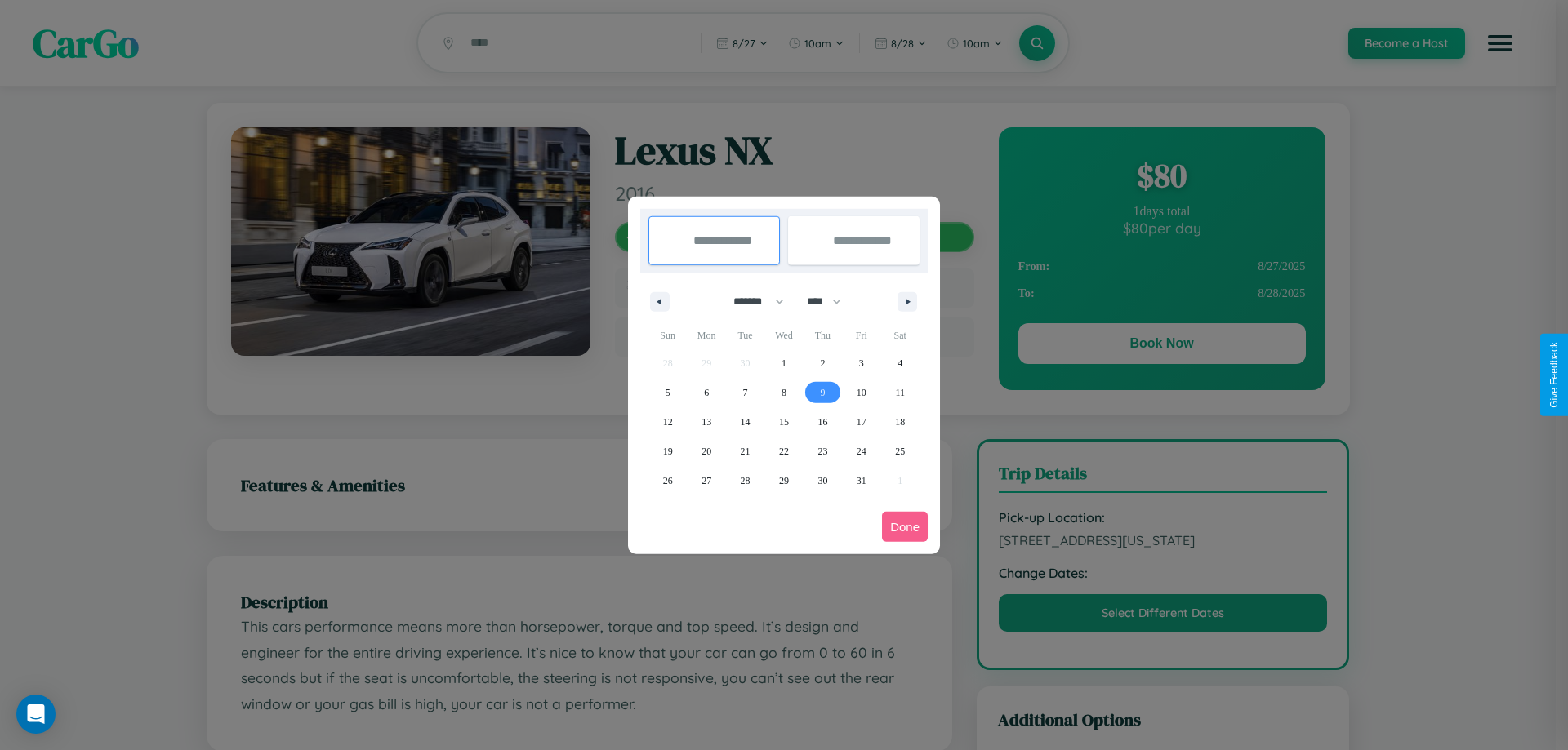
click at [823, 392] on span "9" at bounding box center [823, 393] width 5 height 30
type input "**********"
click at [667, 422] on span "12" at bounding box center [668, 422] width 10 height 30
type input "**********"
click at [904, 526] on button "Done" at bounding box center [904, 526] width 45 height 31
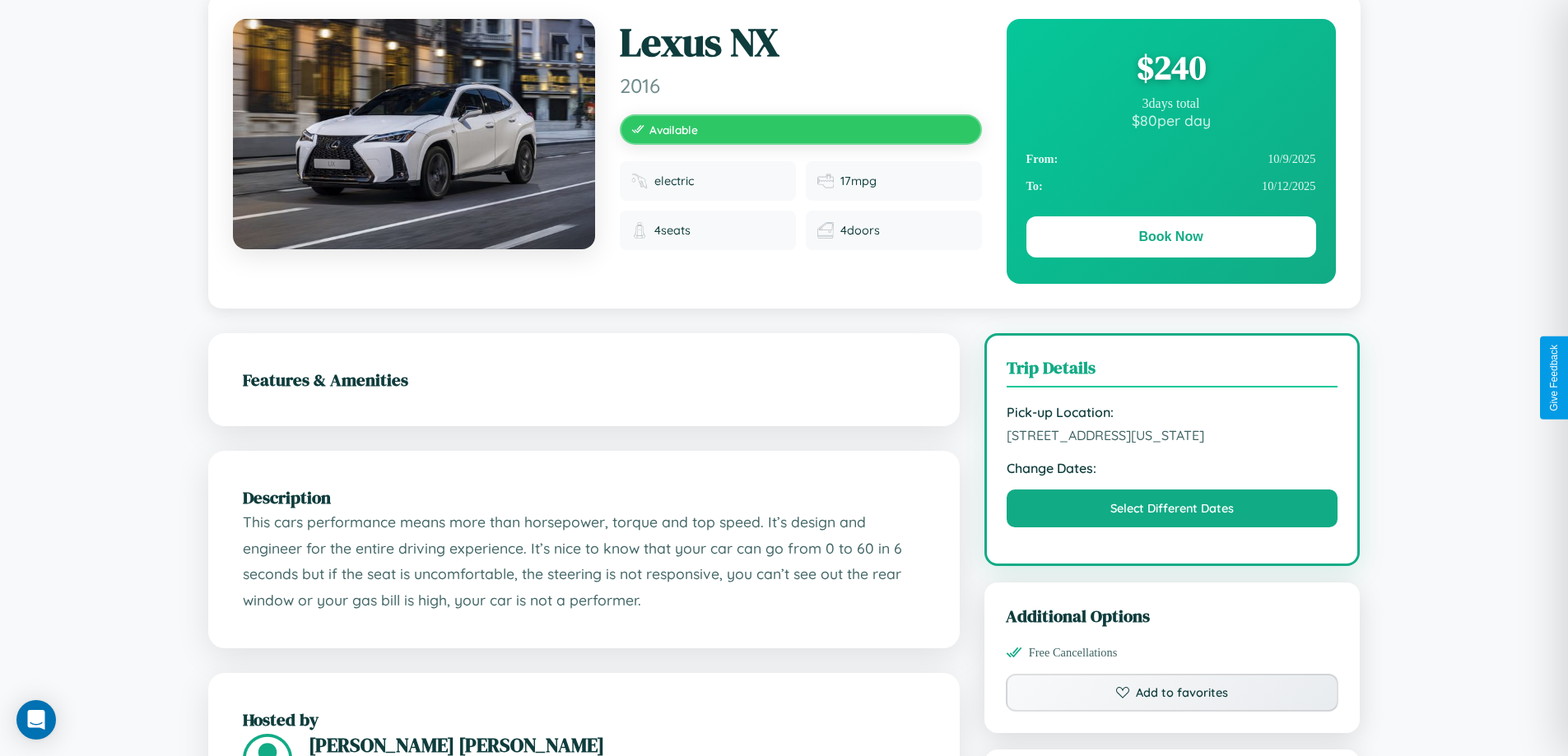
scroll to position [541, 0]
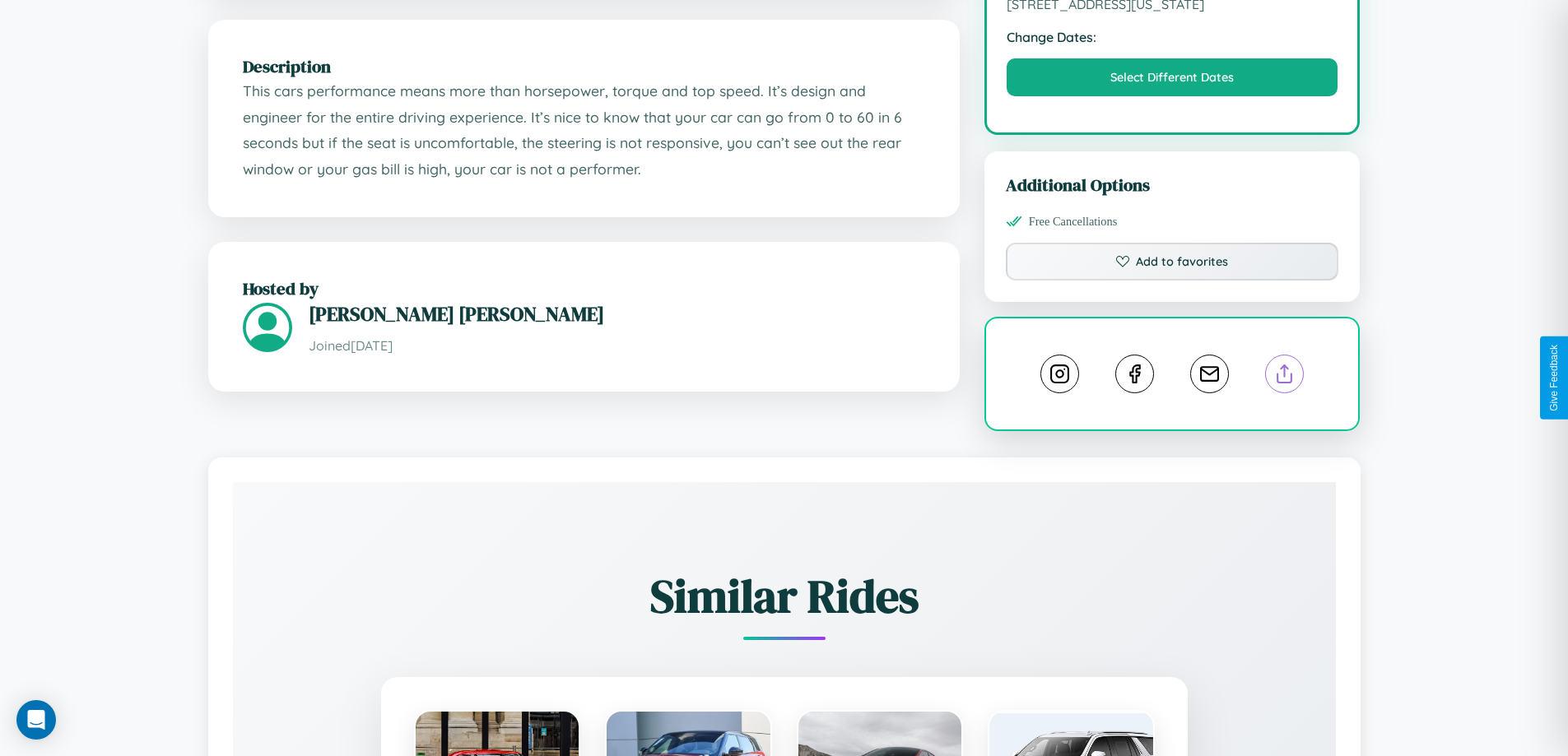
click at [1285, 377] on line at bounding box center [1285, 371] width 0 height 12
